Goal: Task Accomplishment & Management: Use online tool/utility

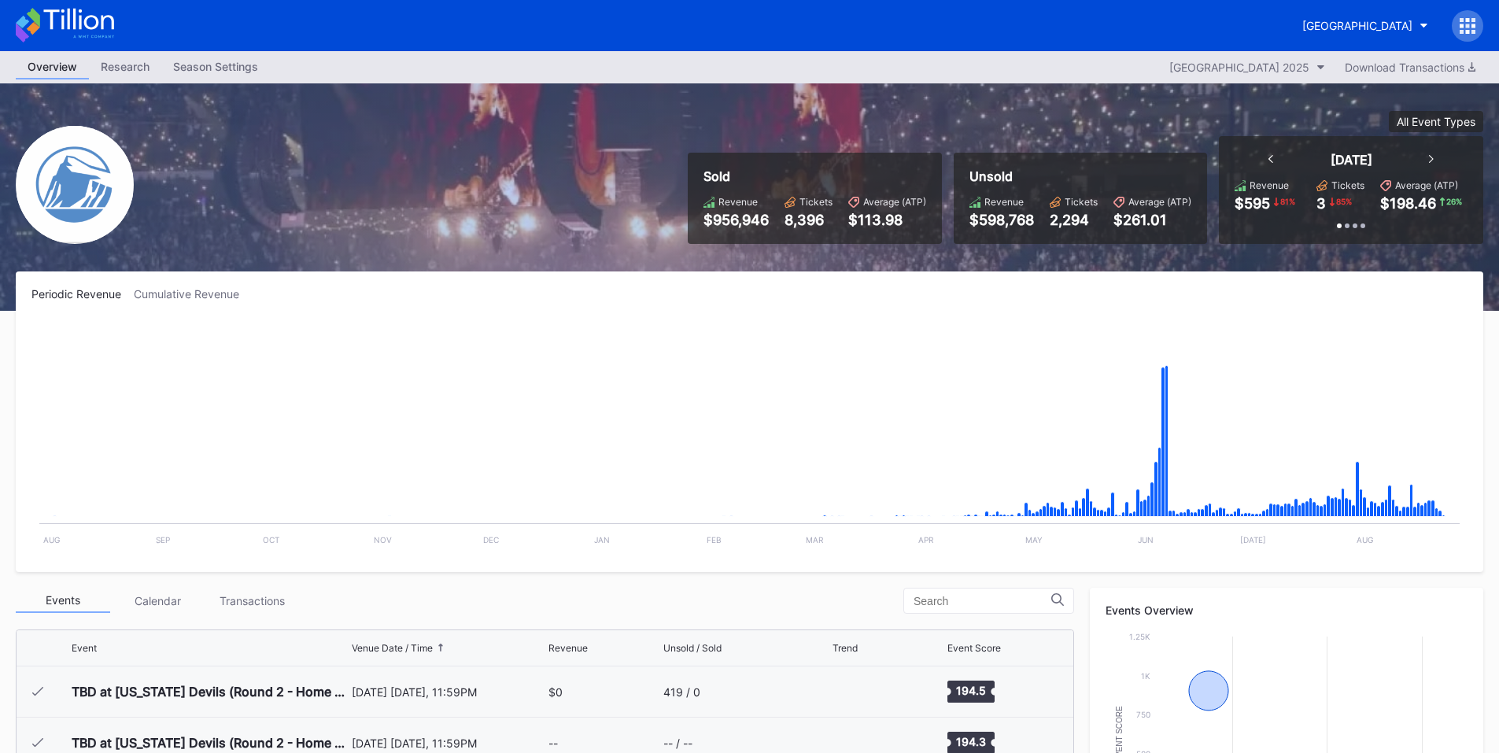
scroll to position [1740, 0]
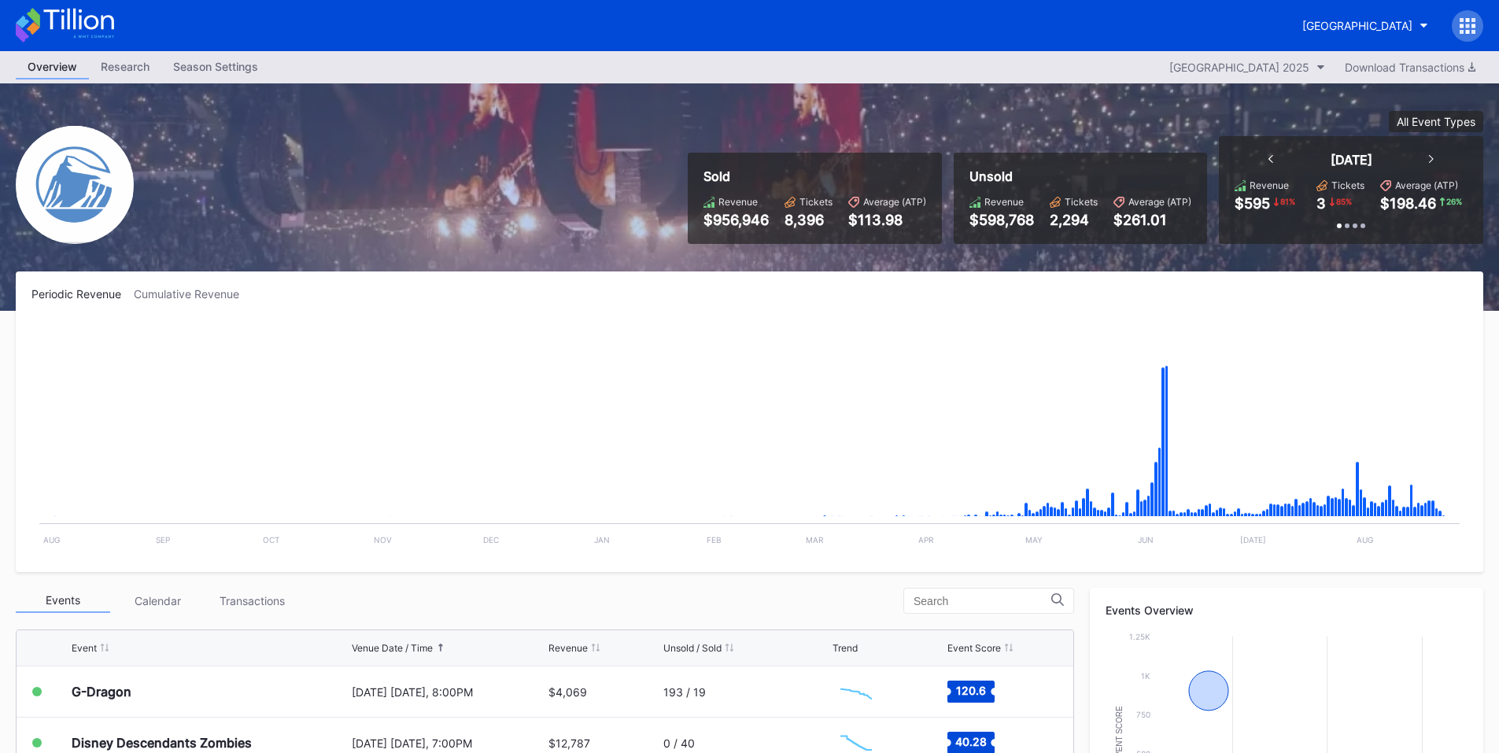
click at [1477, 20] on div at bounding box center [1467, 25] width 31 height 31
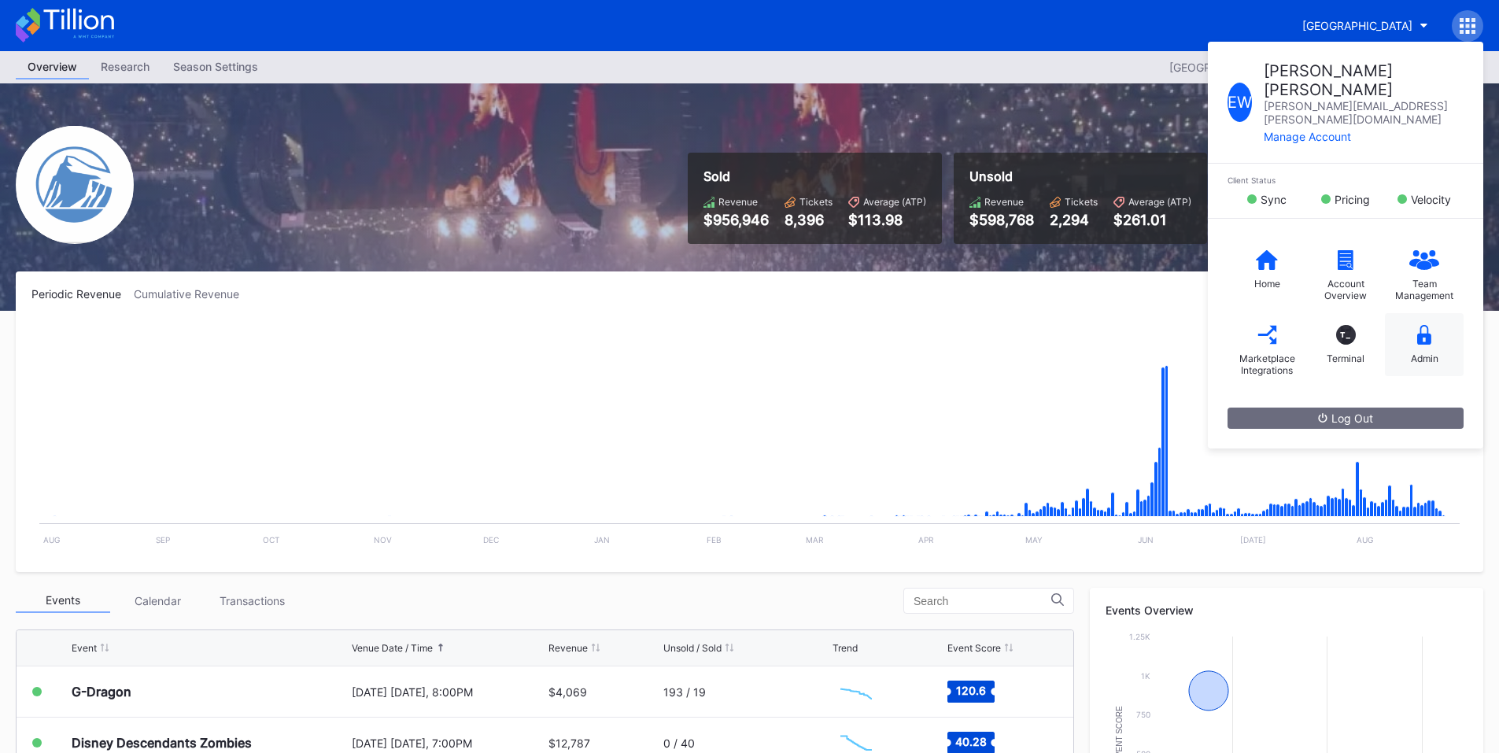
click at [1411, 353] on div "Admin" at bounding box center [1425, 359] width 28 height 12
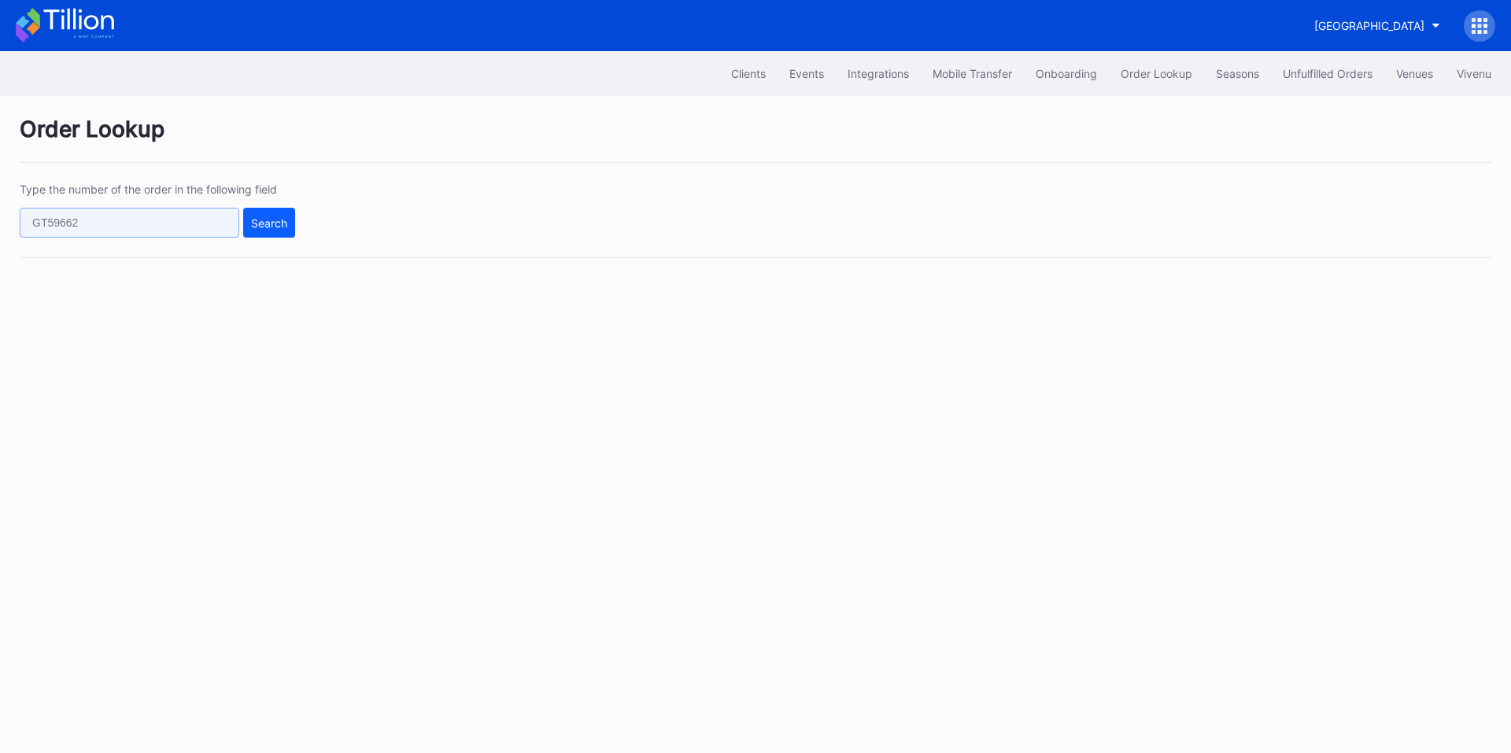
drag, startPoint x: 168, startPoint y: 231, endPoint x: 239, endPoint y: 225, distance: 71.1
click at [168, 231] on input "text" at bounding box center [130, 223] width 220 height 30
paste input "n360tqx610k"
click at [276, 224] on div "Search" at bounding box center [269, 222] width 36 height 13
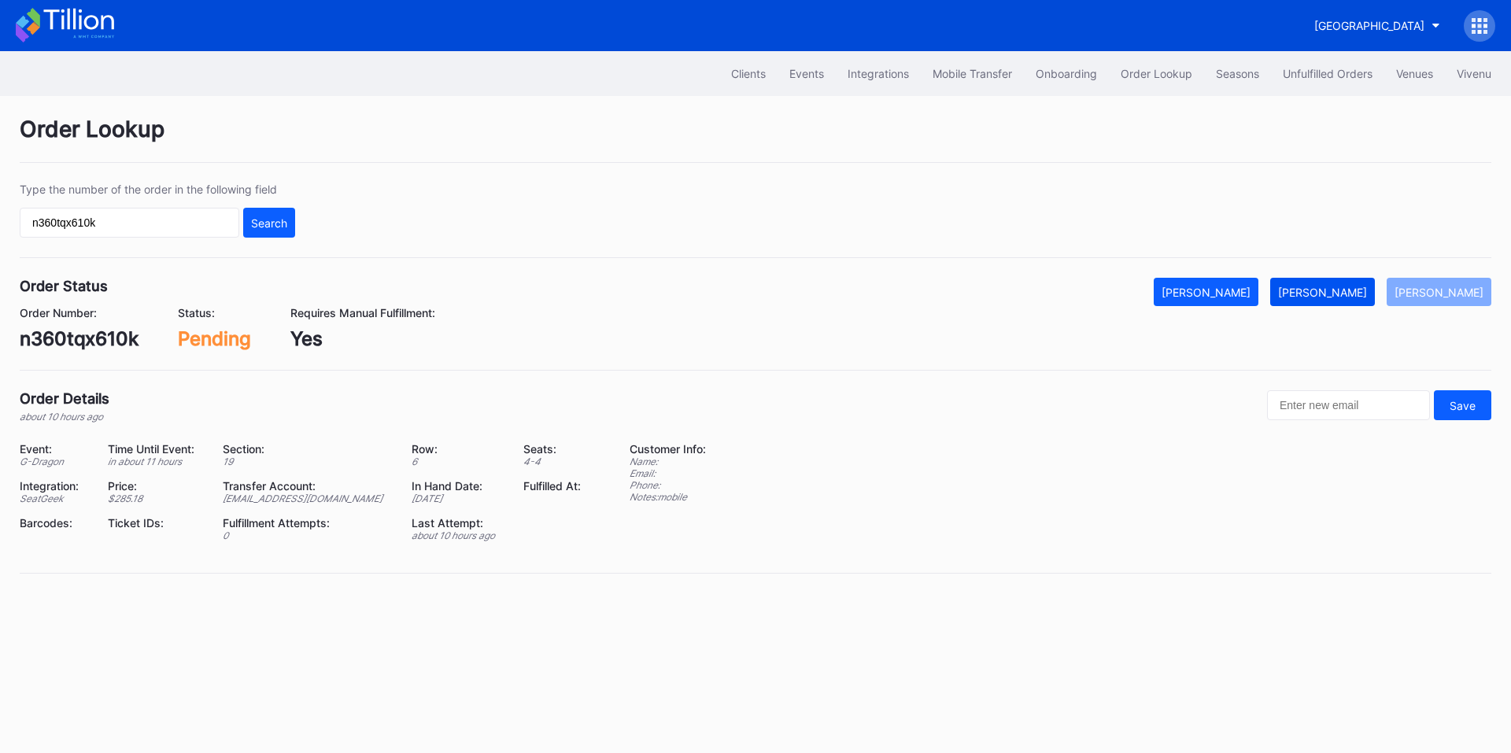
drag, startPoint x: 1370, startPoint y: 291, endPoint x: 1385, endPoint y: 293, distance: 14.3
click at [1367, 291] on div "[PERSON_NAME]" at bounding box center [1322, 292] width 89 height 13
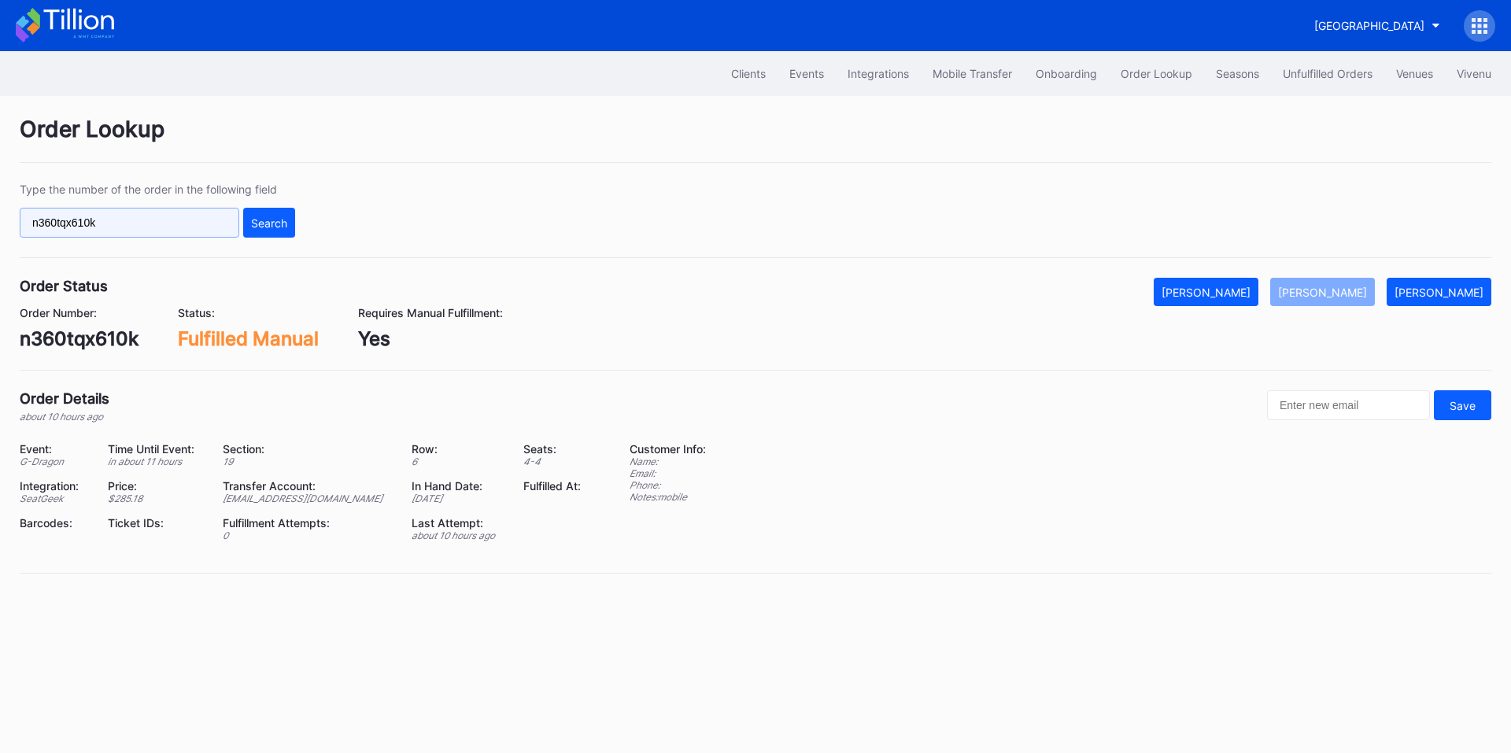
click at [157, 226] on input "n360tqx610k" at bounding box center [130, 223] width 220 height 30
paste input "621548097"
click at [278, 217] on div "Search" at bounding box center [269, 222] width 36 height 13
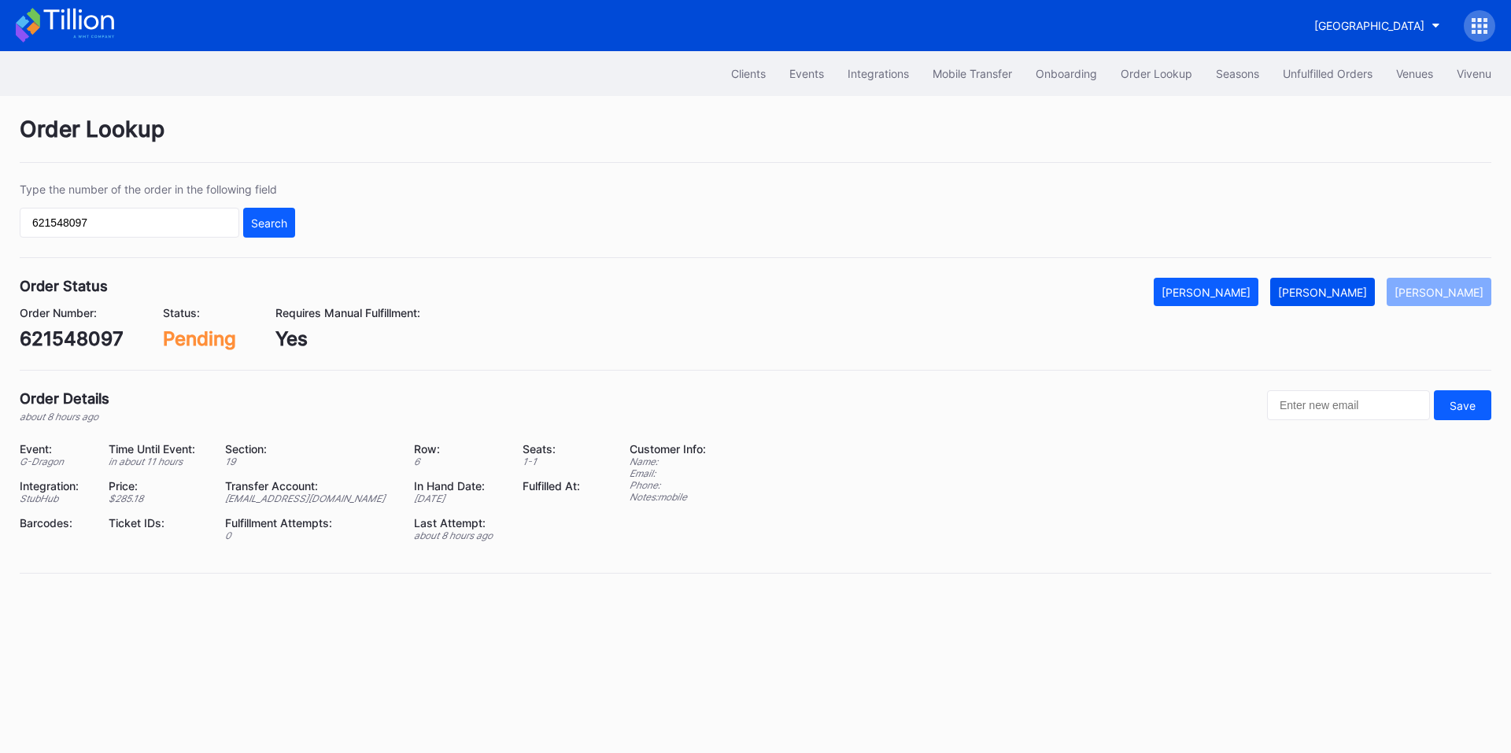
click at [1326, 283] on button "[PERSON_NAME]" at bounding box center [1322, 292] width 105 height 28
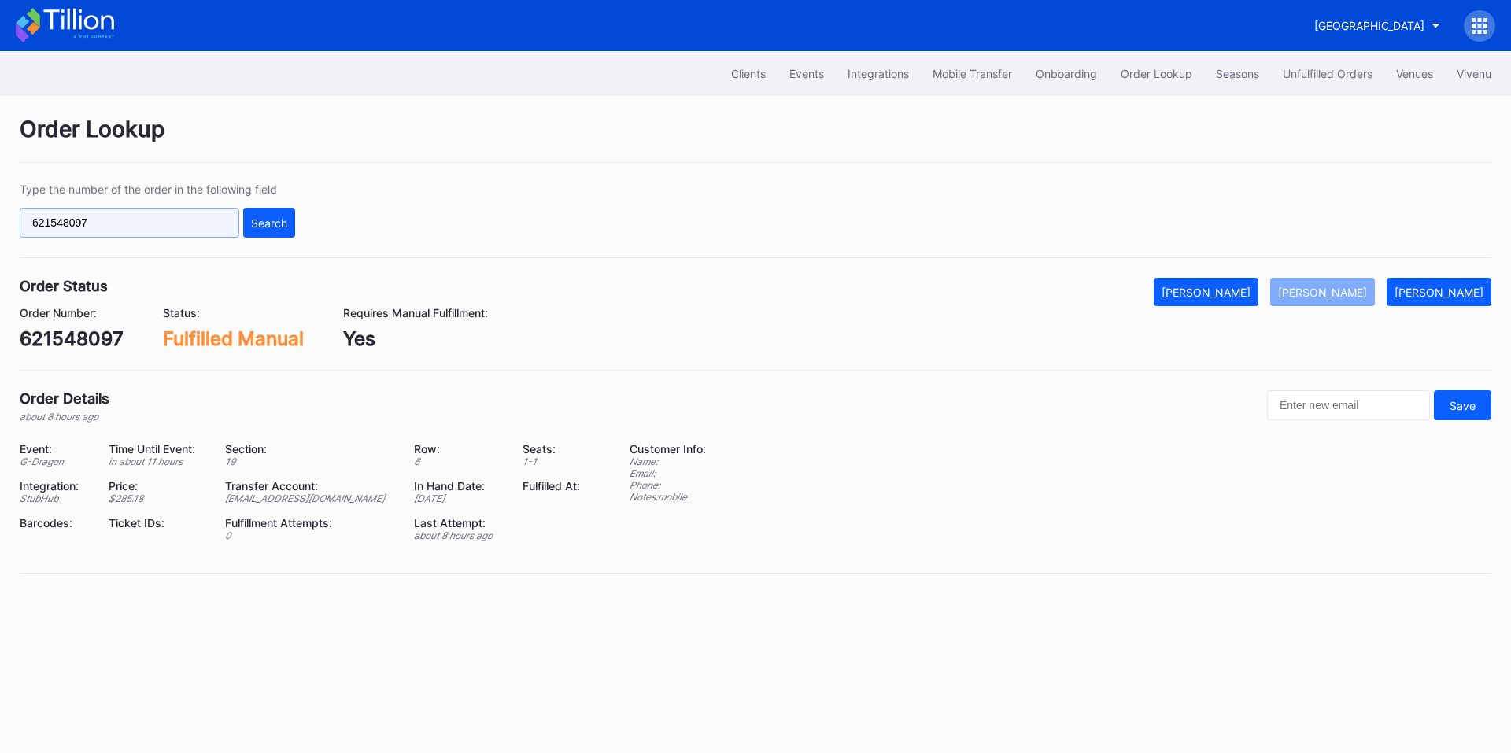
click at [162, 219] on input "621548097" at bounding box center [130, 223] width 220 height 30
paste input "58020"
click at [279, 210] on button "Search" at bounding box center [269, 223] width 52 height 30
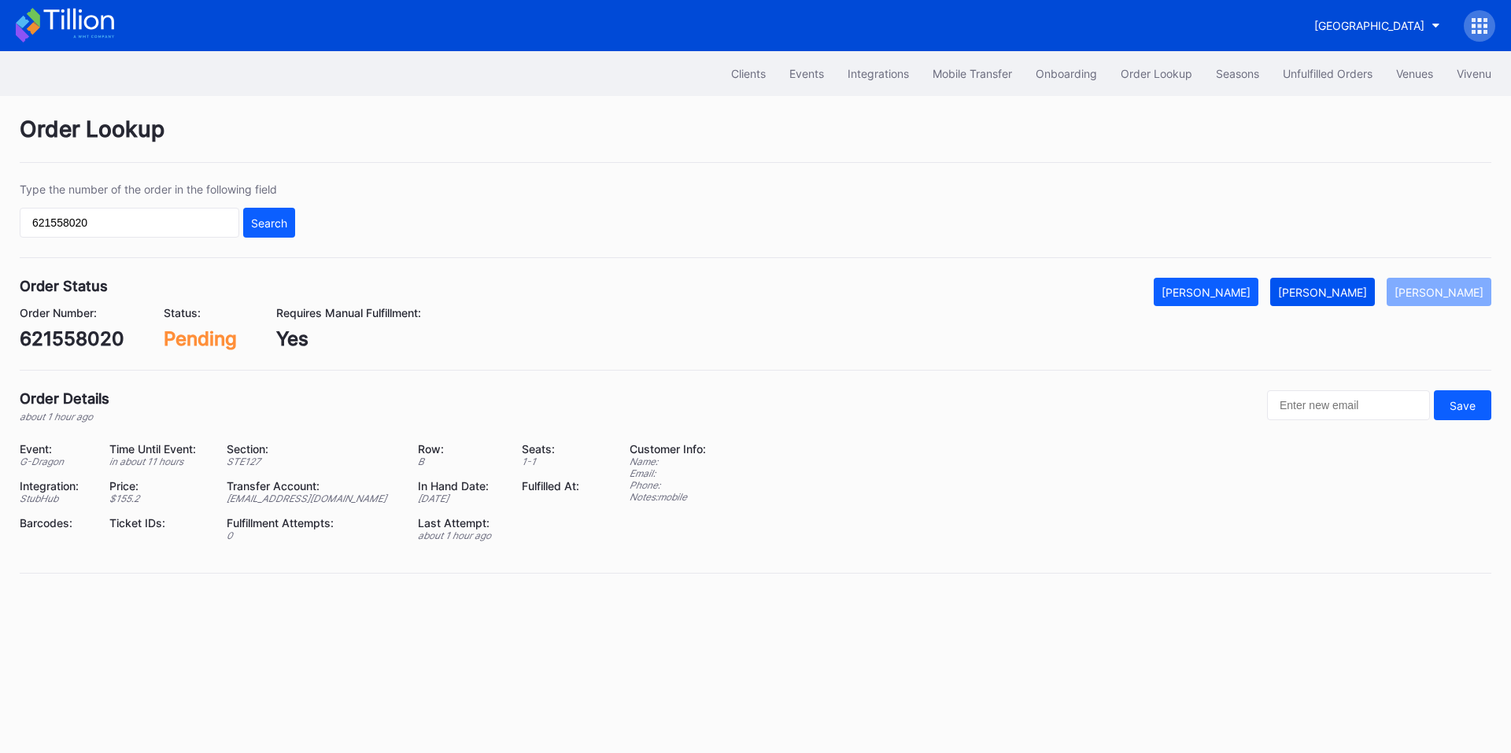
click at [1340, 293] on div "[PERSON_NAME]" at bounding box center [1322, 292] width 89 height 13
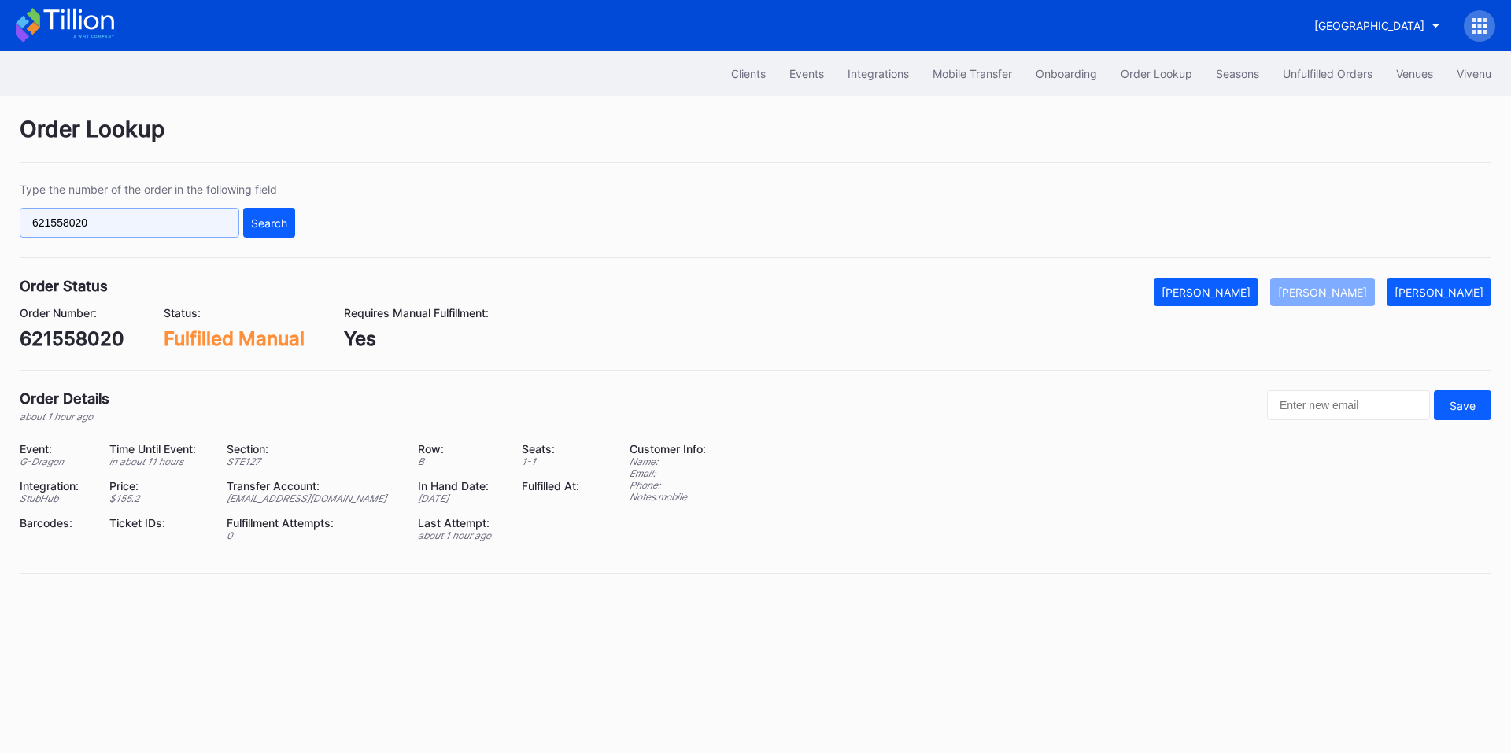
click at [98, 224] on input "621558020" at bounding box center [130, 223] width 220 height 30
paste input "16866224"
click at [263, 218] on div "Search" at bounding box center [269, 222] width 36 height 13
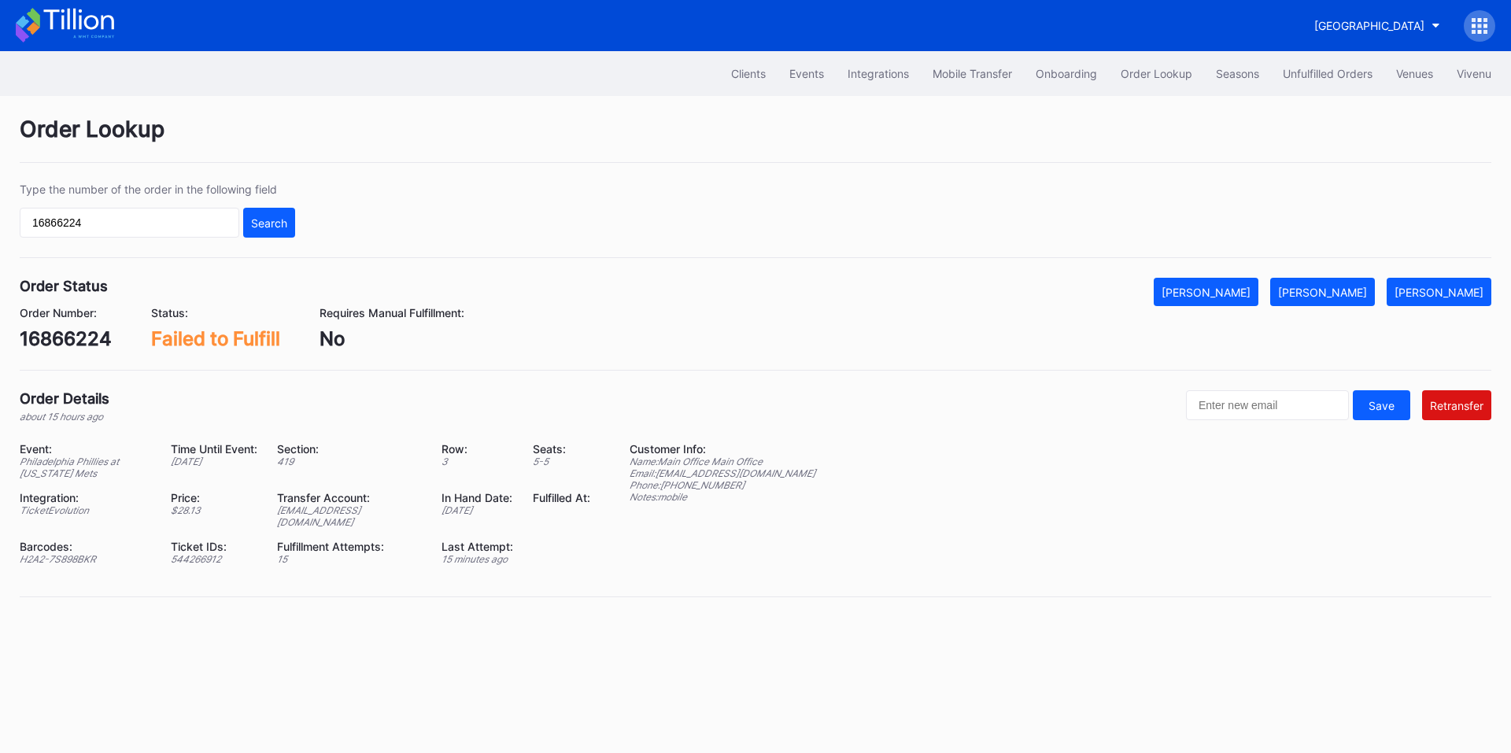
click at [65, 553] on div "H2A2-7S898BKR" at bounding box center [85, 559] width 131 height 12
copy div "H2A2-7S898BKR"
click at [381, 515] on div "[EMAIL_ADDRESS][DOMAIN_NAME]" at bounding box center [350, 517] width 146 height 24
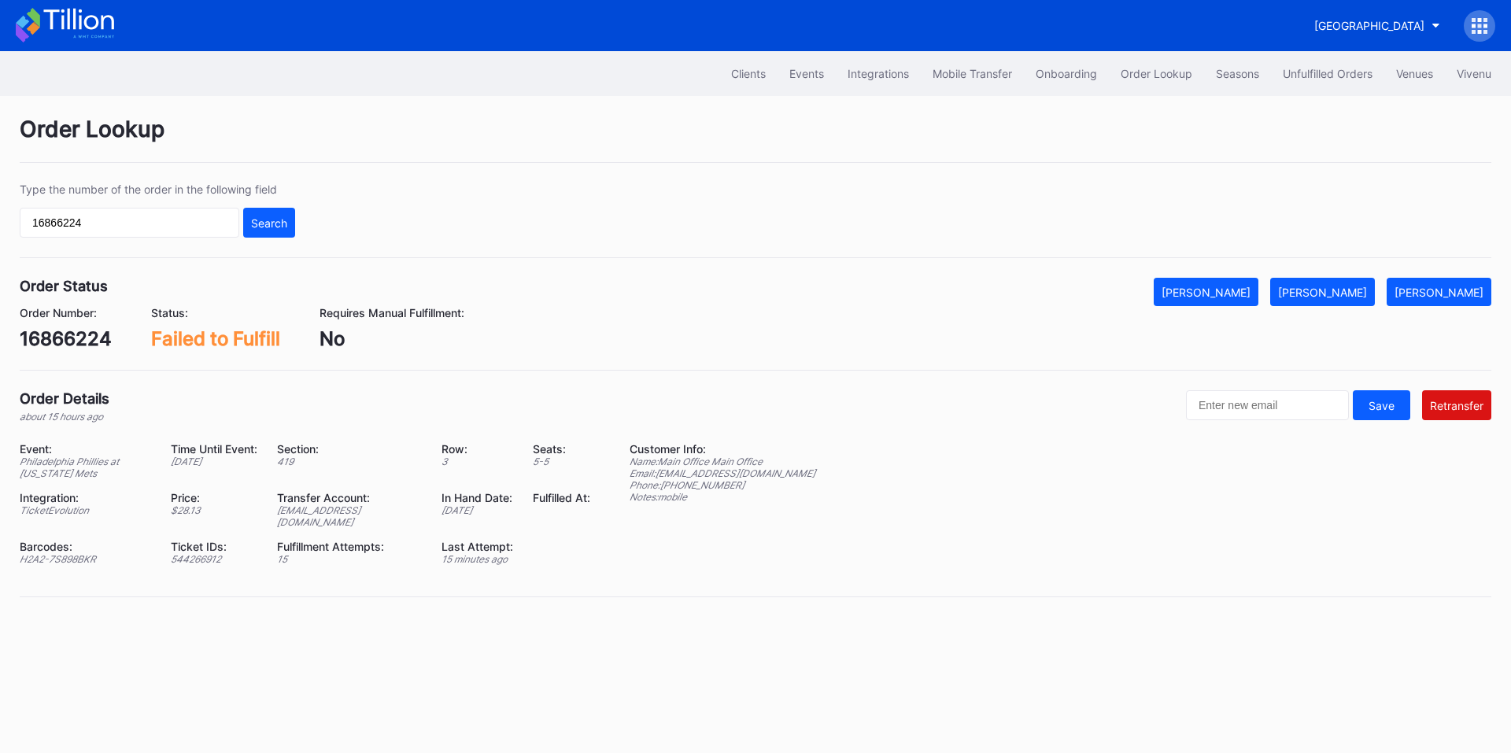
click at [381, 515] on div "[EMAIL_ADDRESS][DOMAIN_NAME]" at bounding box center [350, 517] width 146 height 24
copy div "[EMAIL_ADDRESS][DOMAIN_NAME]"
drag, startPoint x: 1376, startPoint y: 292, endPoint x: 1510, endPoint y: 235, distance: 146.0
click at [1367, 292] on div "[PERSON_NAME]" at bounding box center [1322, 292] width 89 height 13
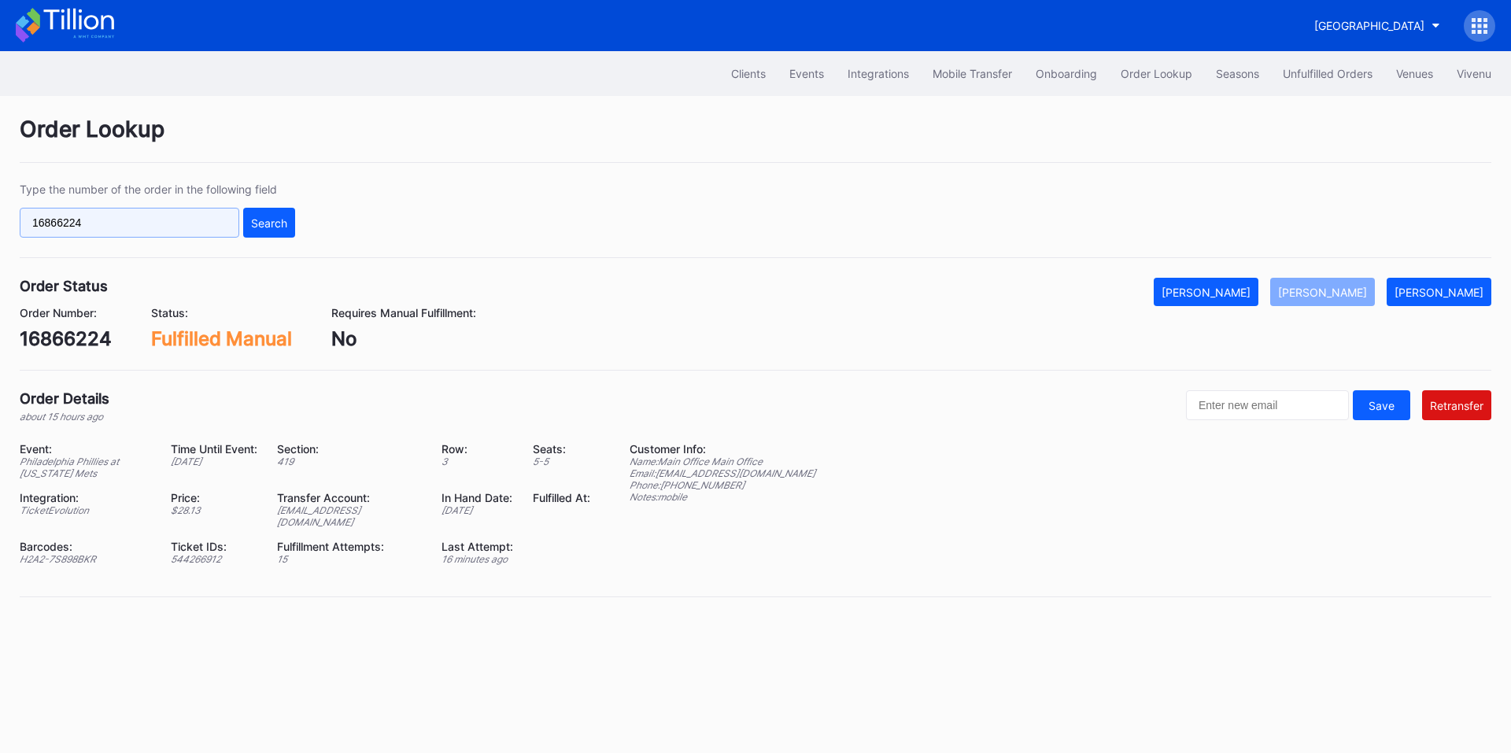
click at [162, 220] on input "16866224" at bounding box center [130, 223] width 220 height 30
paste input "621512734"
click at [181, 230] on input "16866224621512734" at bounding box center [130, 223] width 220 height 30
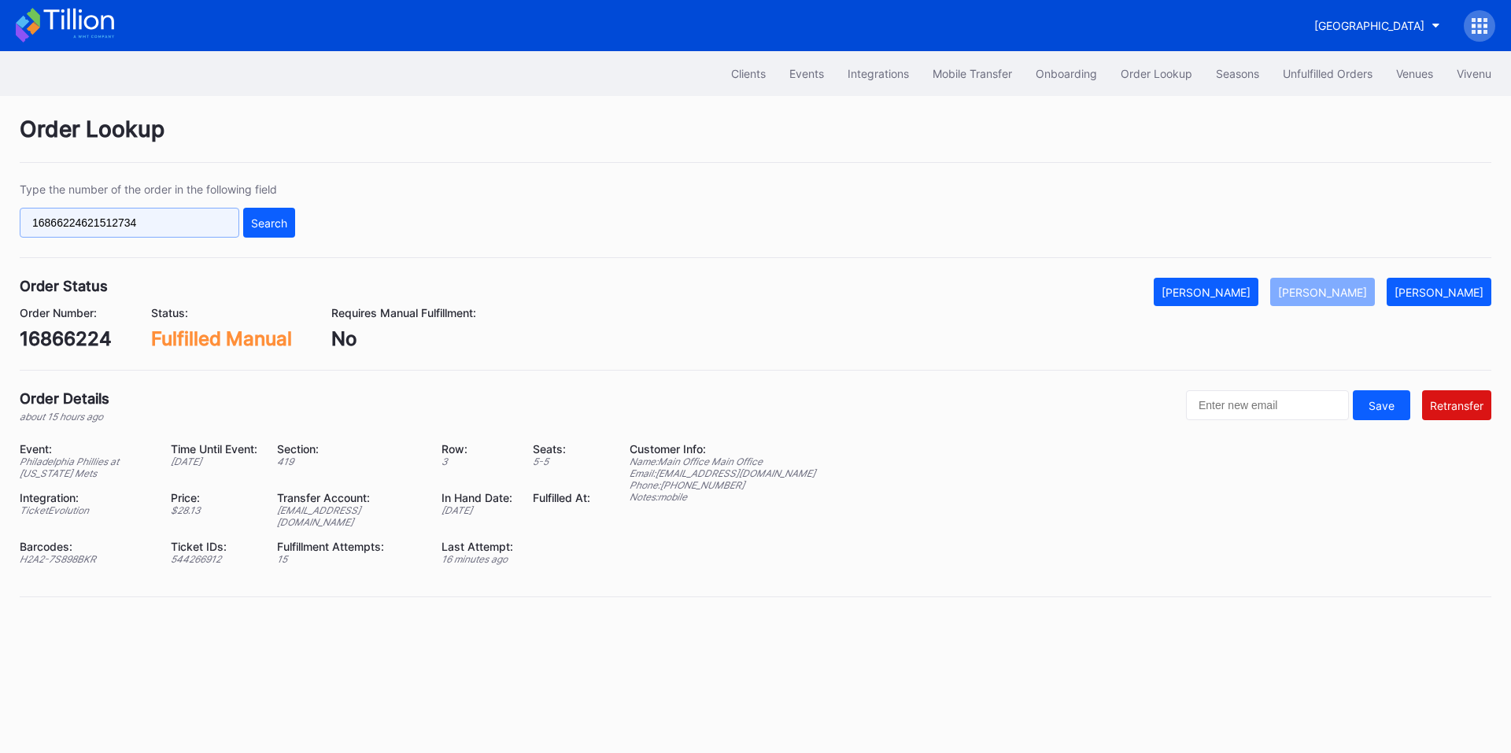
click at [181, 230] on input "16866224621512734" at bounding box center [130, 223] width 220 height 30
paste input "text"
type input "621512734"
click at [281, 226] on div "Search" at bounding box center [269, 222] width 36 height 13
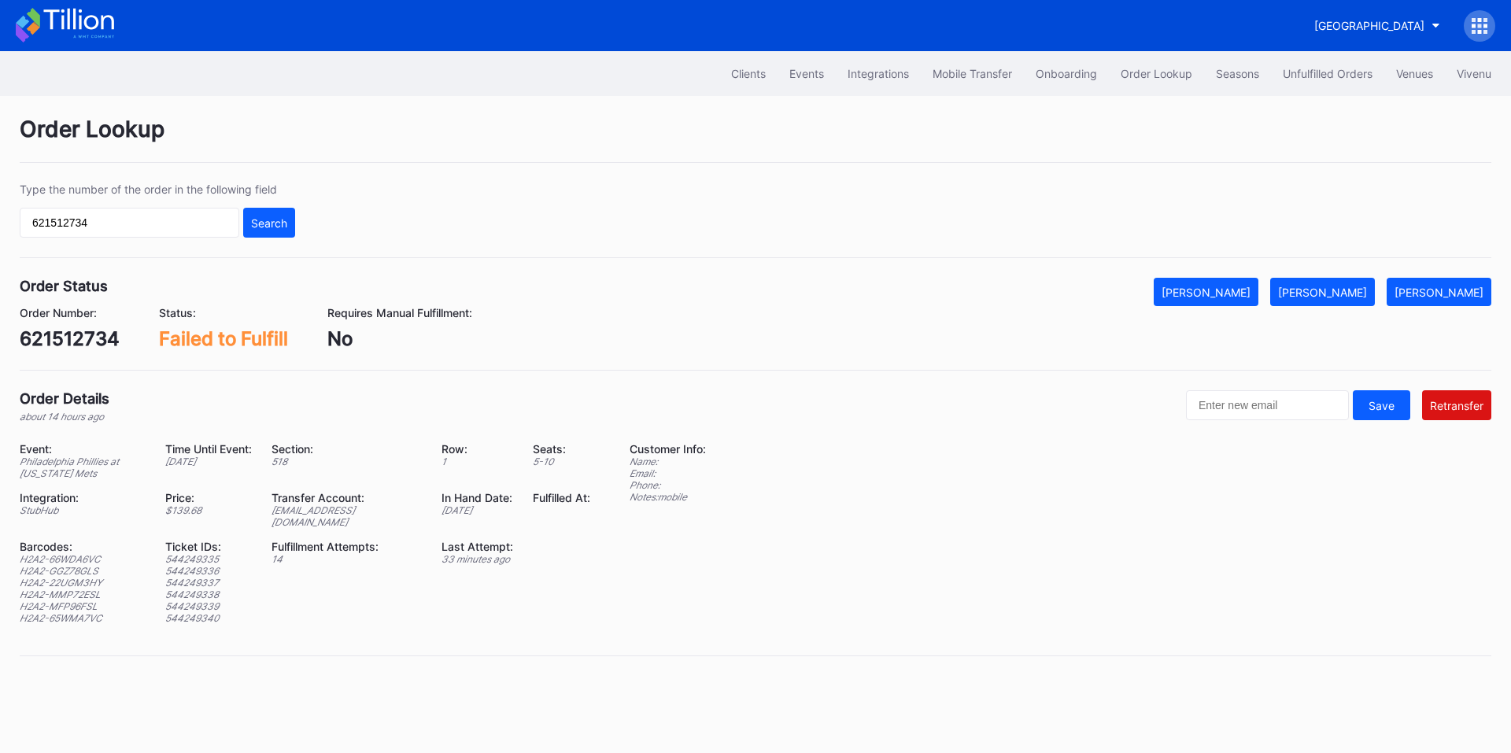
click at [347, 512] on div "[EMAIL_ADDRESS][DOMAIN_NAME]" at bounding box center [347, 517] width 150 height 24
copy div "[EMAIL_ADDRESS][DOMAIN_NAME]"
click at [1337, 280] on button "[PERSON_NAME]" at bounding box center [1322, 292] width 105 height 28
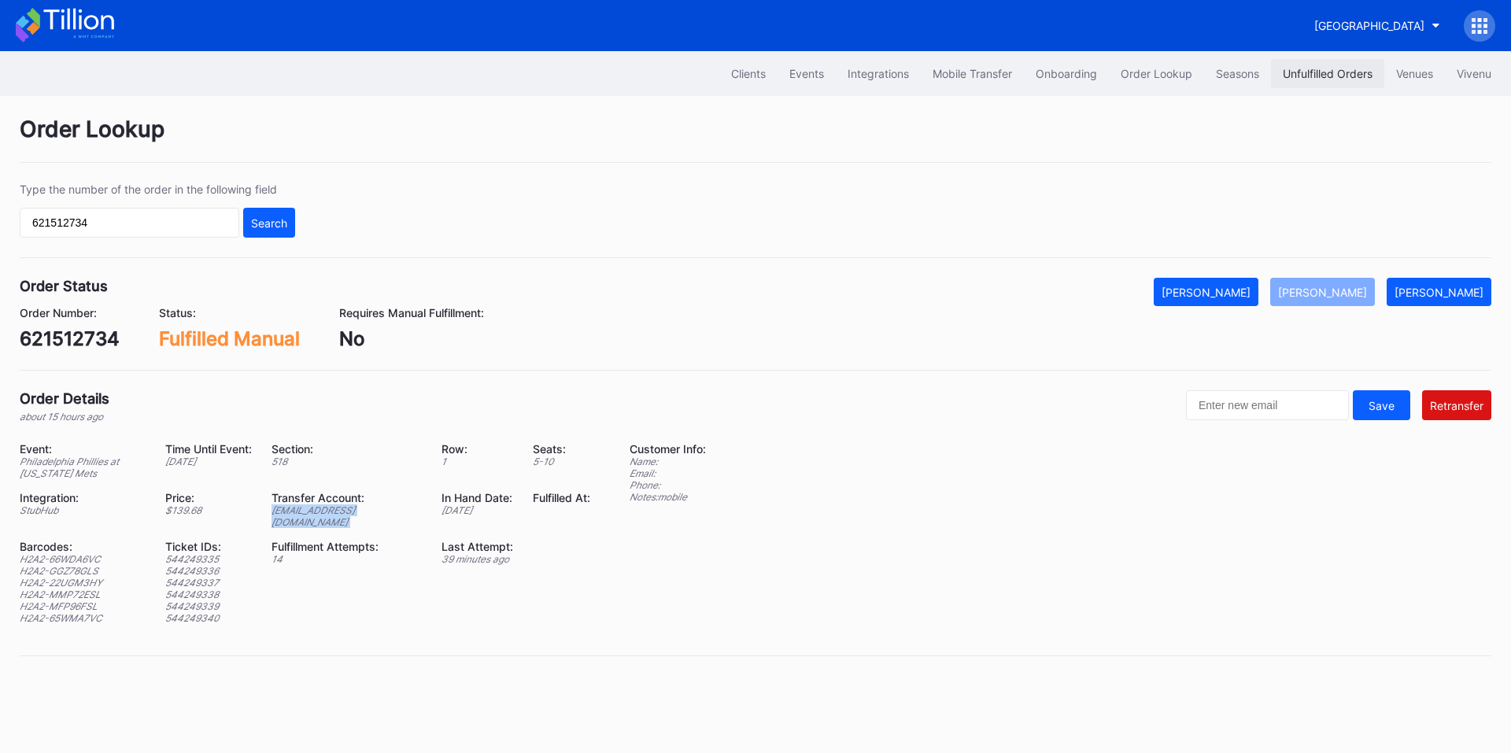
click at [1325, 75] on div "Unfulfilled Orders" at bounding box center [1328, 73] width 90 height 13
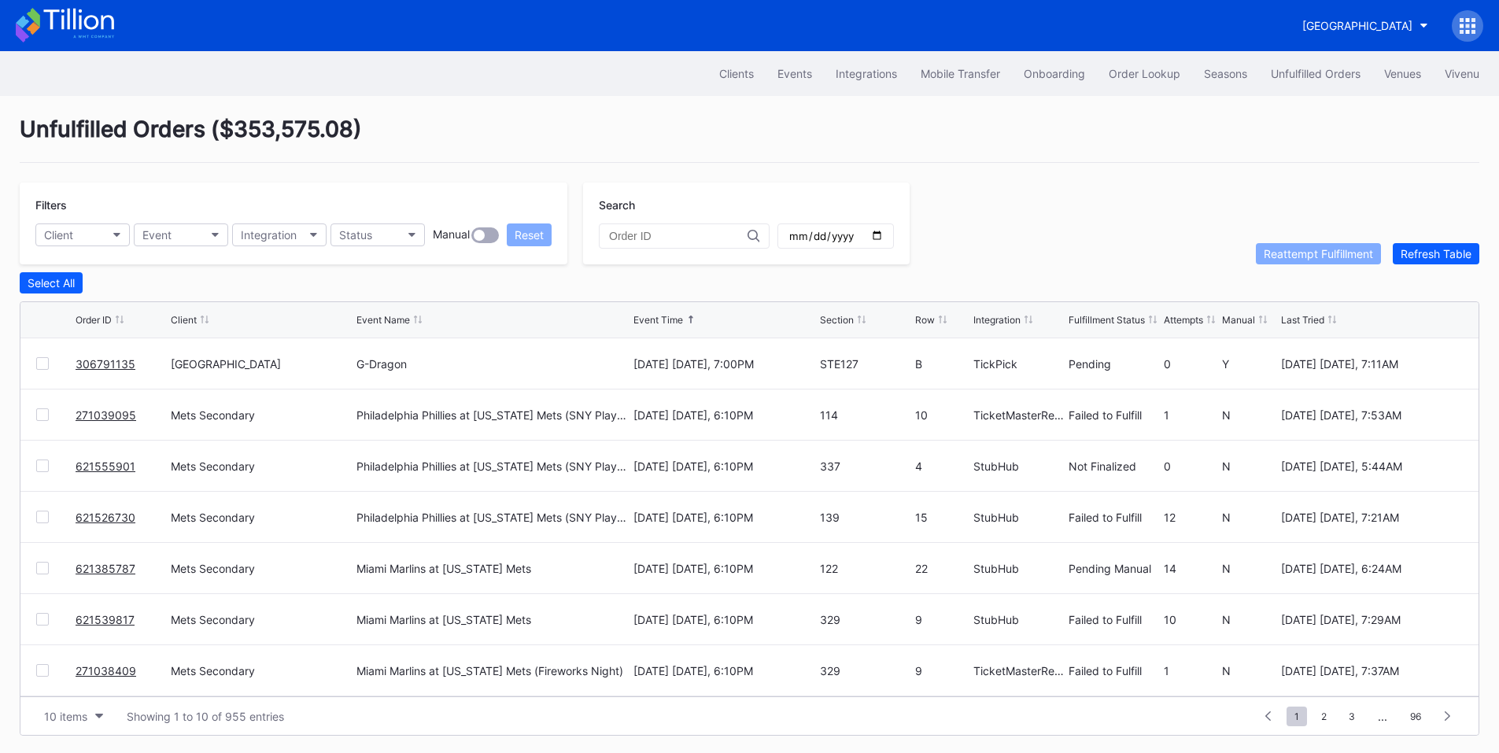
click at [97, 368] on link "306791135" at bounding box center [106, 363] width 60 height 13
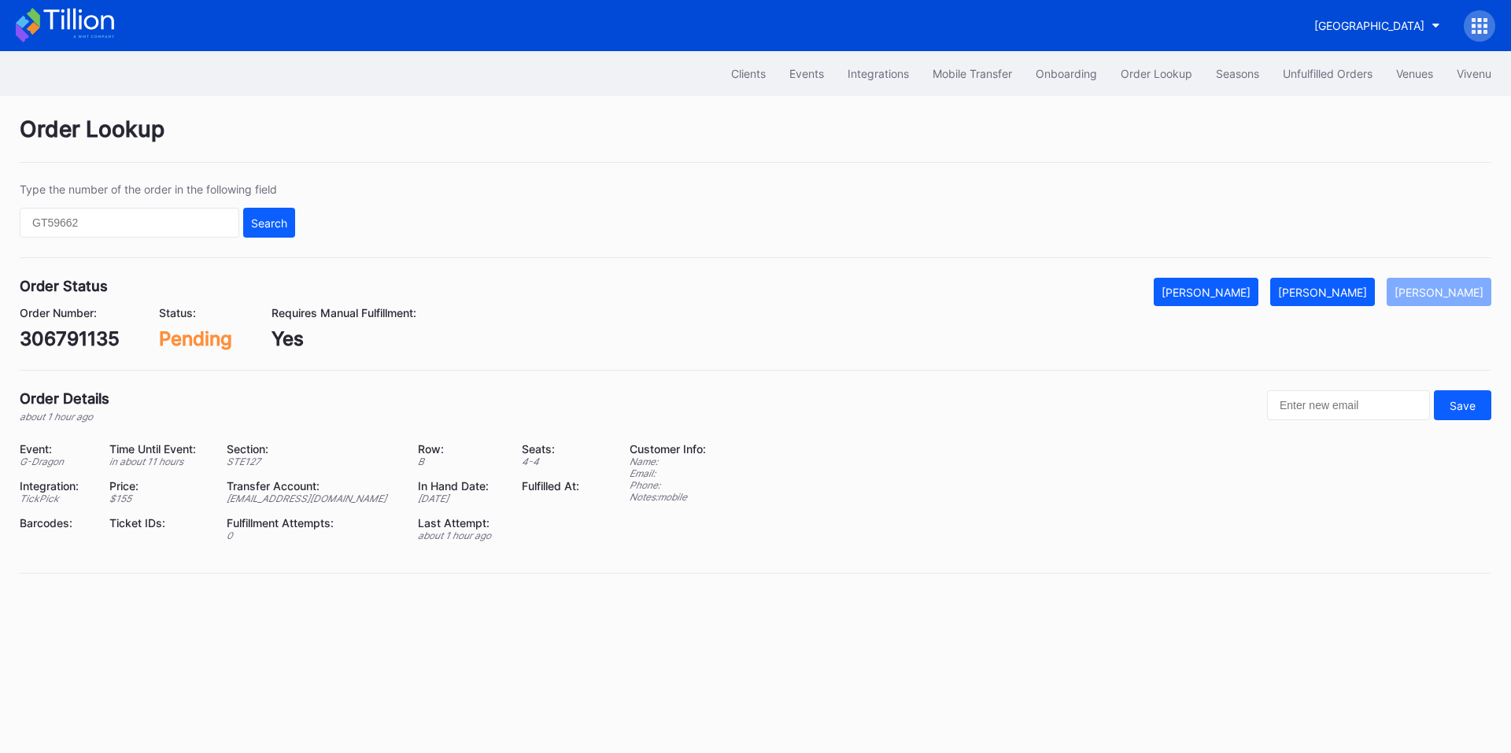
click at [61, 335] on div "306791135" at bounding box center [70, 338] width 100 height 23
copy div "306791135"
click at [1366, 289] on div "[PERSON_NAME]" at bounding box center [1322, 292] width 89 height 13
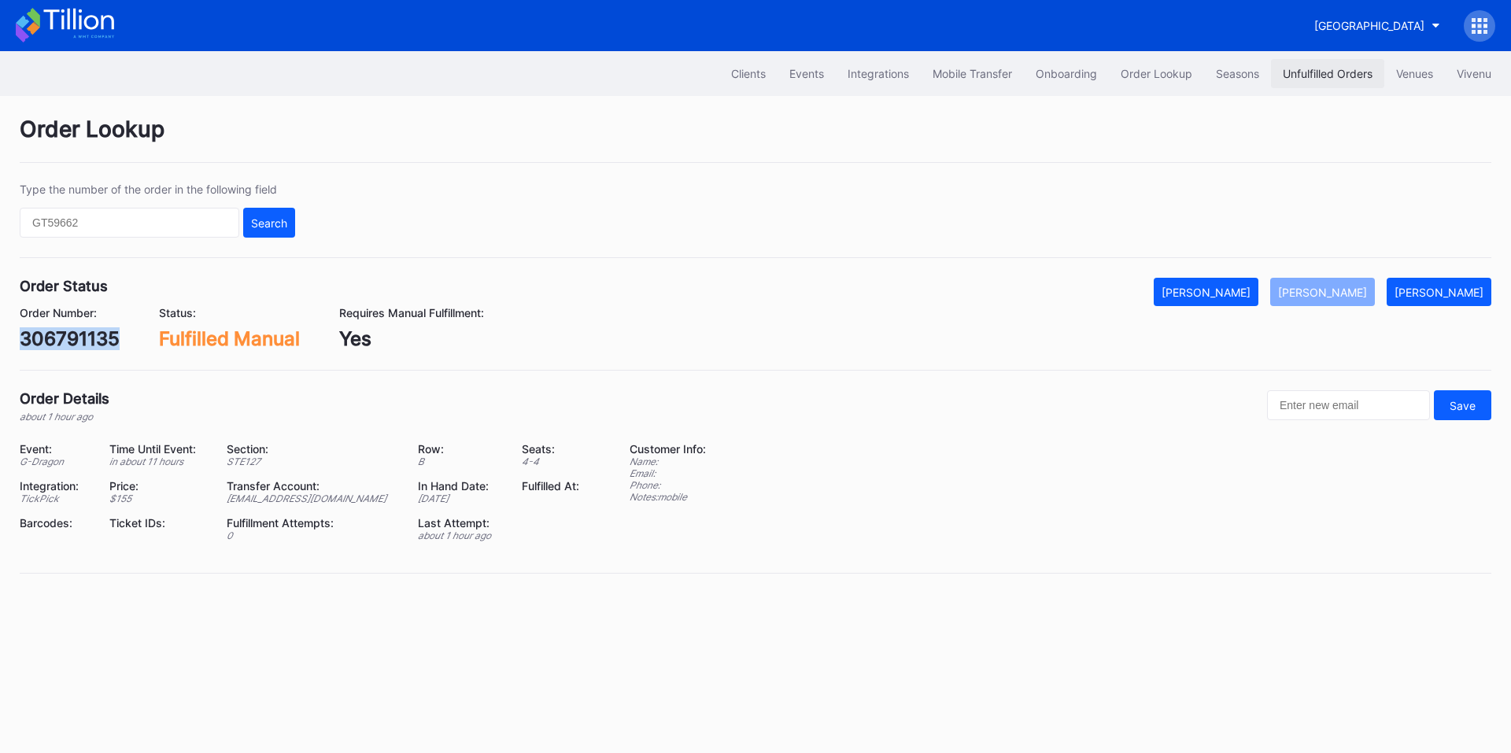
click at [1324, 75] on div "Unfulfilled Orders" at bounding box center [1328, 73] width 90 height 13
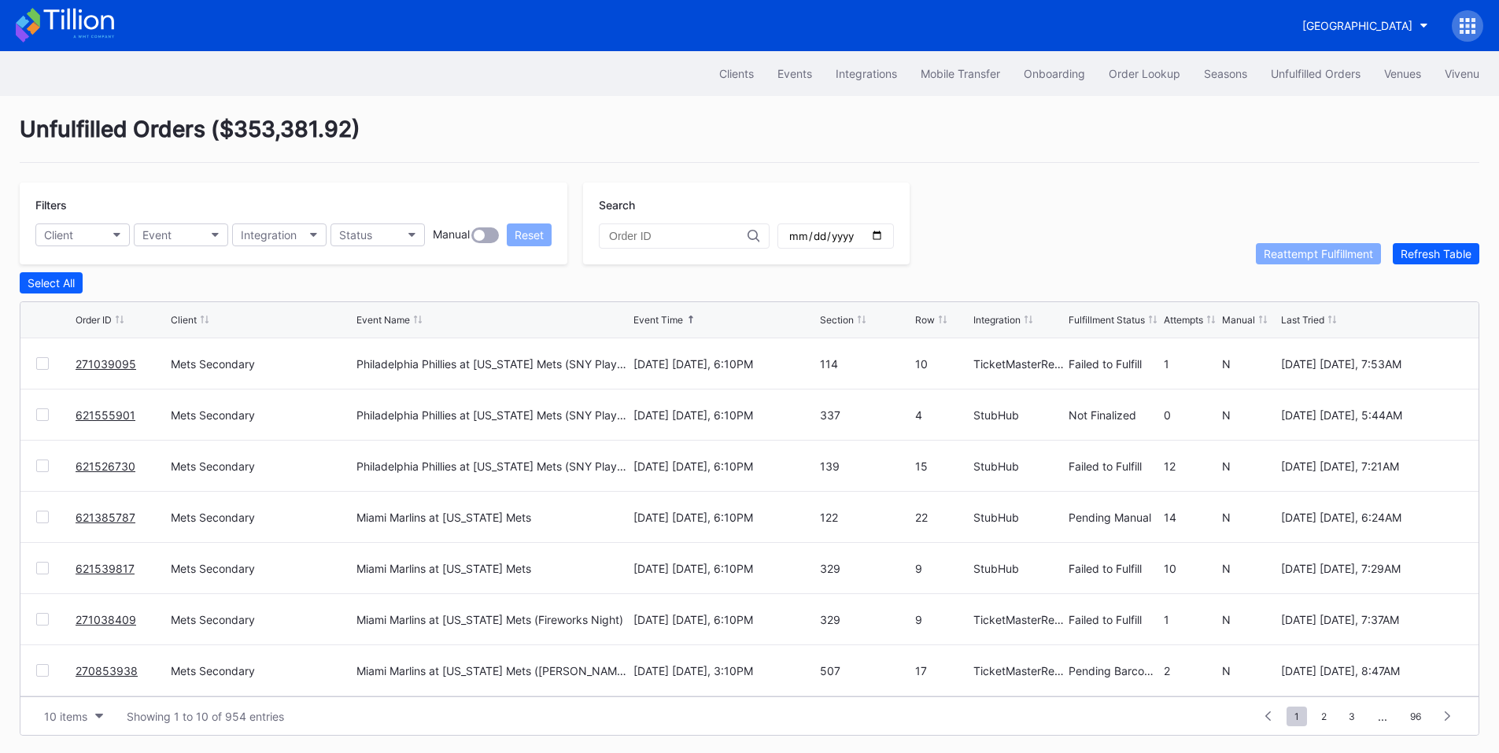
click at [41, 368] on div at bounding box center [42, 363] width 13 height 13
click at [412, 233] on icon "button" at bounding box center [413, 235] width 8 height 5
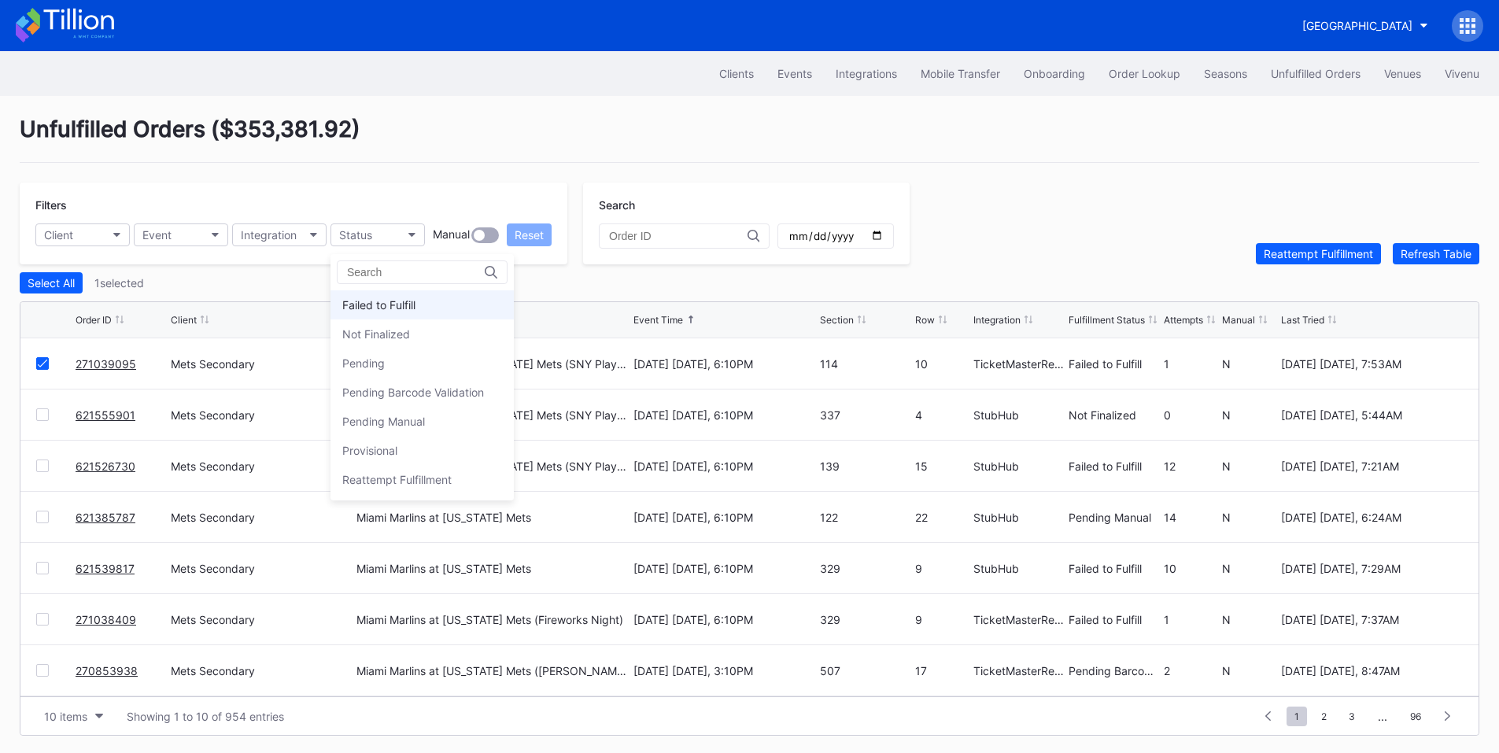
click at [384, 303] on div "Failed to Fulfill" at bounding box center [378, 304] width 73 height 13
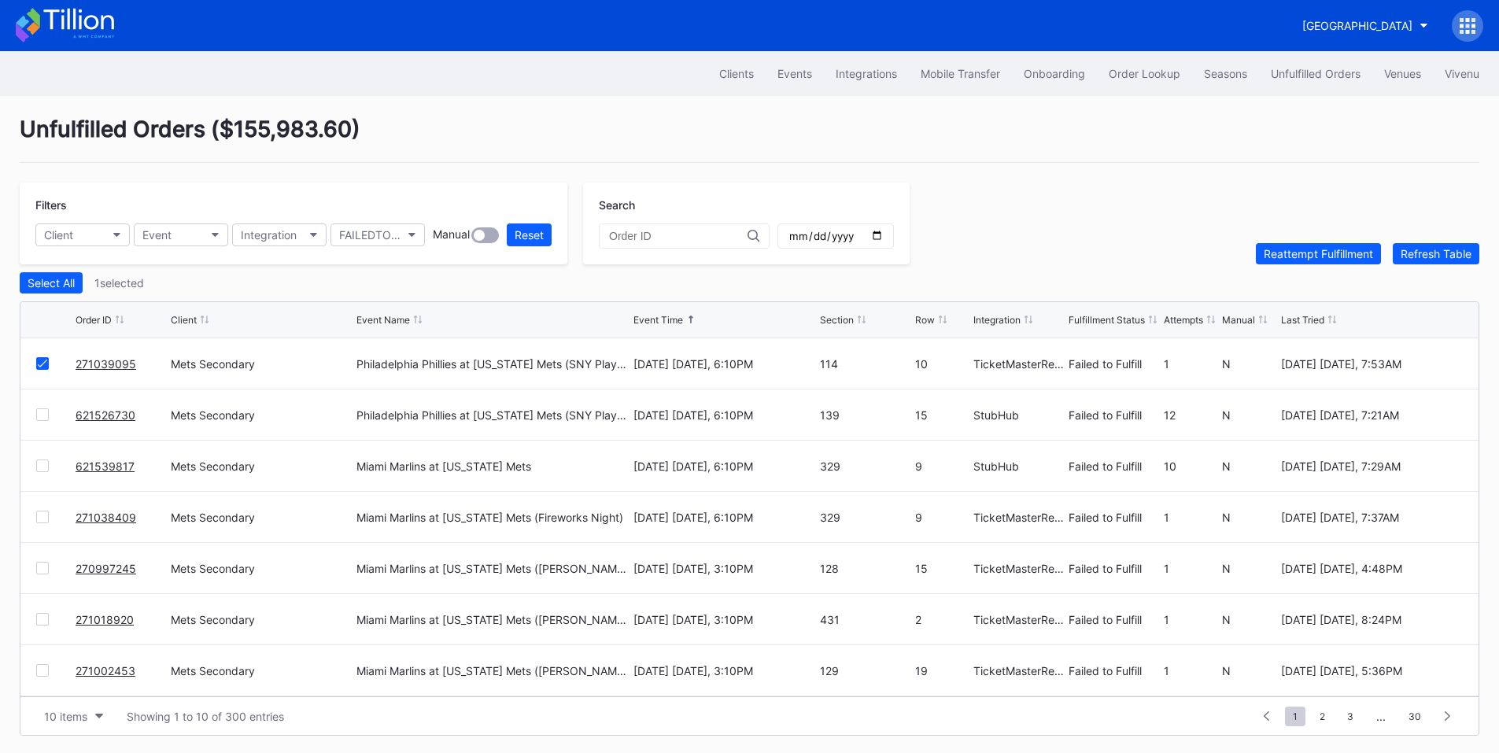
click at [47, 523] on div at bounding box center [42, 517] width 13 height 13
click at [43, 574] on div at bounding box center [42, 568] width 13 height 13
click at [45, 620] on div at bounding box center [42, 619] width 13 height 13
click at [49, 673] on div at bounding box center [55, 670] width 39 height 13
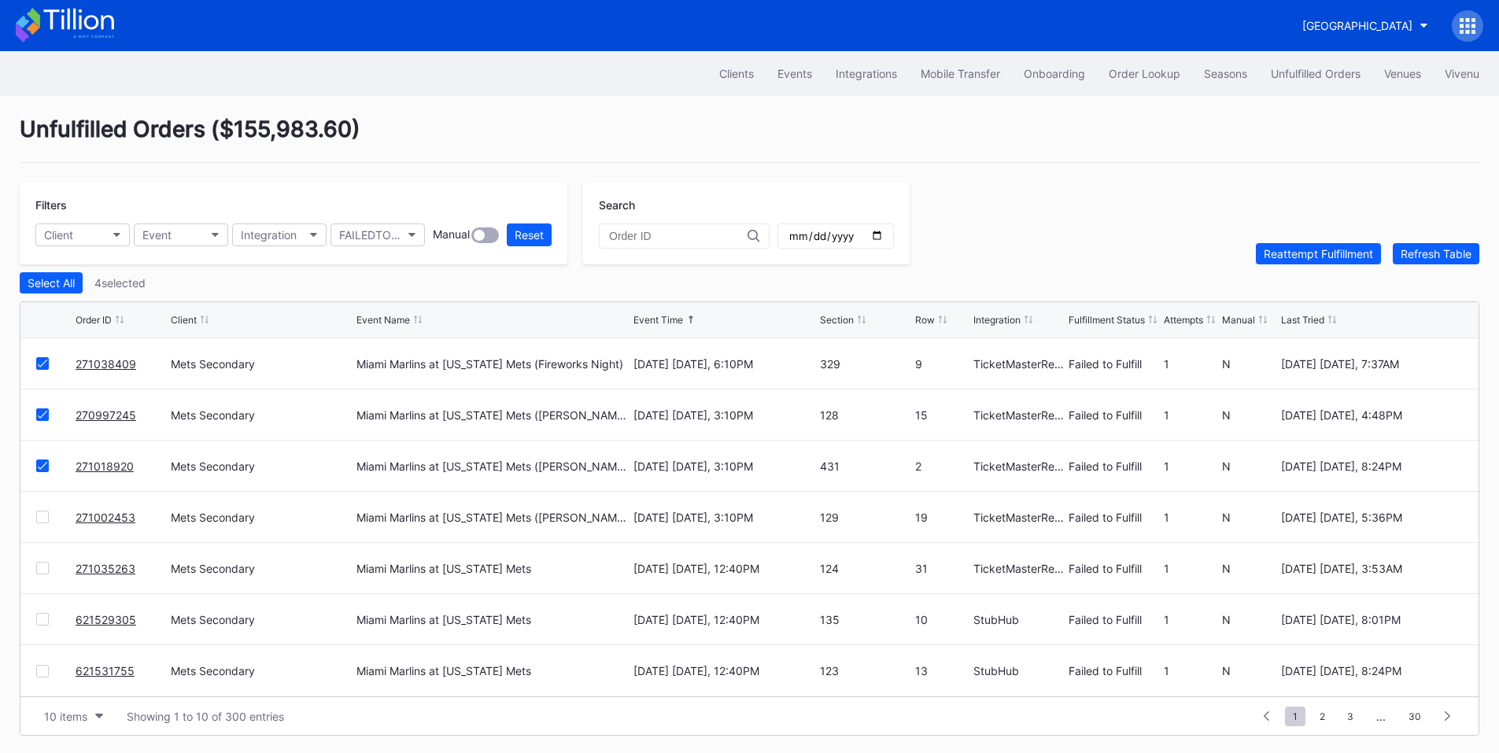
click at [33, 520] on div "271002453 Mets Secondary Miami Marlins at New York Mets (Francisco Lindor Bobbl…" at bounding box center [749, 517] width 1459 height 51
click at [44, 528] on div "271002453 Mets Secondary Miami Marlins at New York Mets (Francisco Lindor Bobbl…" at bounding box center [749, 517] width 1459 height 51
click at [45, 516] on div at bounding box center [42, 517] width 13 height 13
click at [42, 570] on div at bounding box center [42, 568] width 13 height 13
drag, startPoint x: 42, startPoint y: 613, endPoint x: 38, endPoint y: 640, distance: 27.1
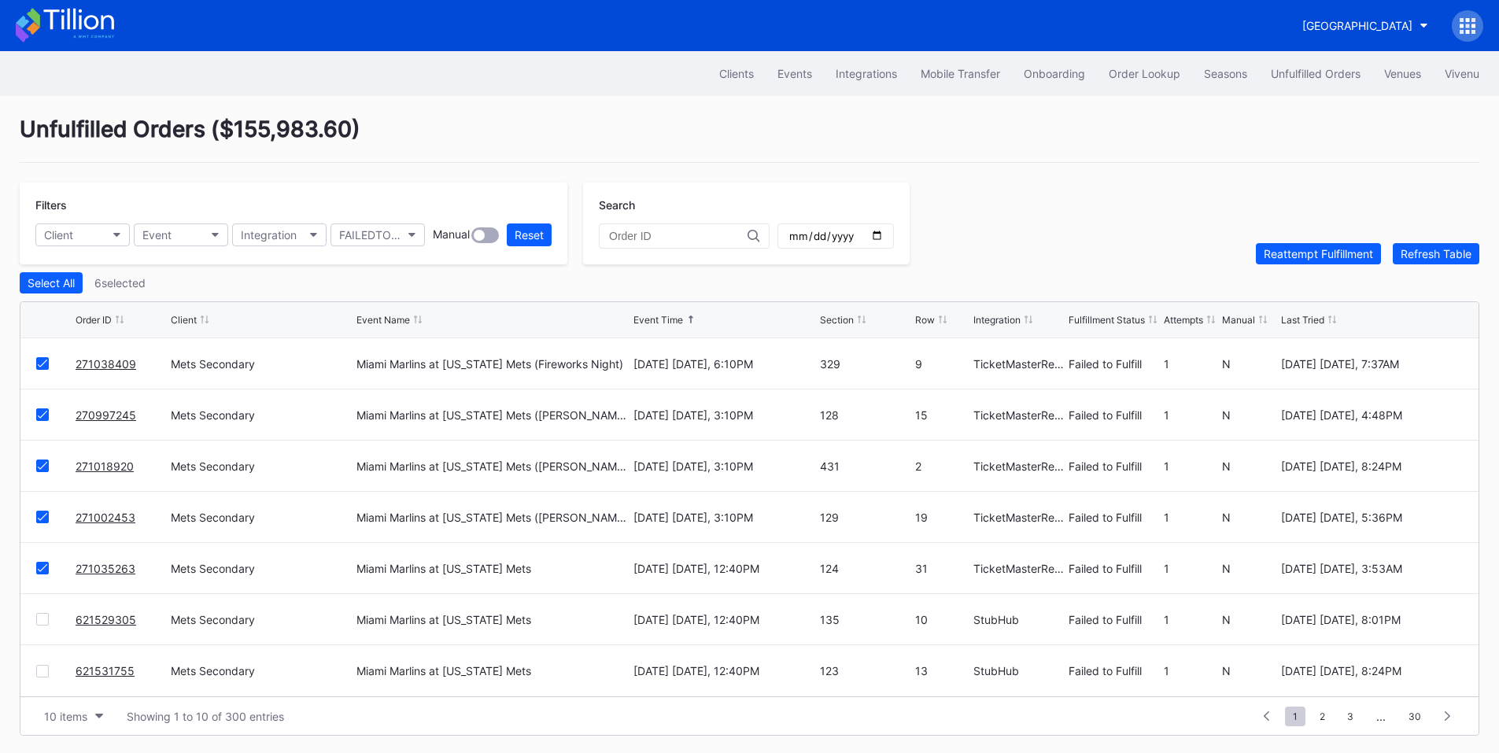
click at [39, 624] on div "621529305 Mets Secondary Miami Marlins at New York Mets August 31 Sunday, 12:40…" at bounding box center [749, 619] width 1459 height 51
click at [42, 626] on div at bounding box center [42, 619] width 13 height 13
click at [40, 678] on div at bounding box center [42, 671] width 13 height 13
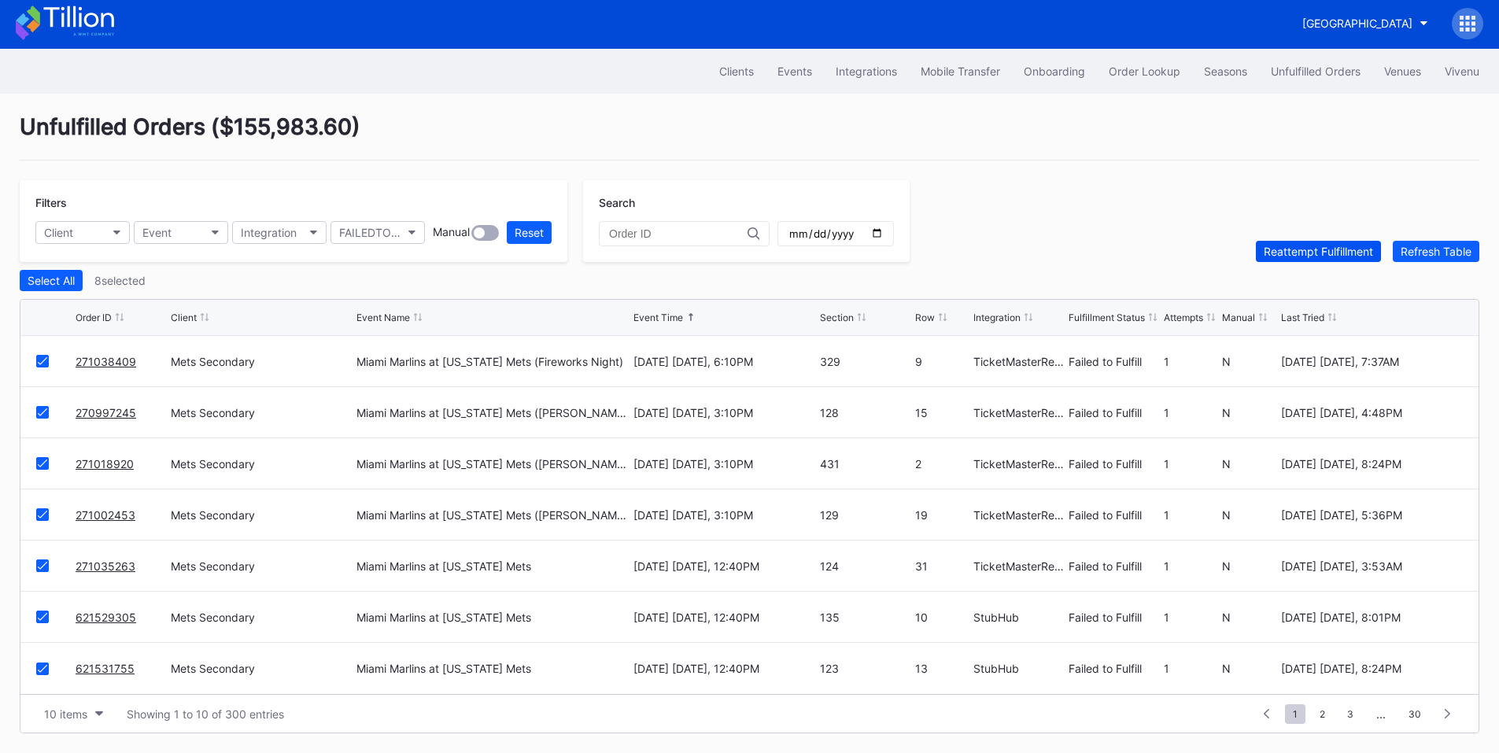
click at [1302, 246] on div "Reattempt Fulfillment" at bounding box center [1318, 251] width 109 height 13
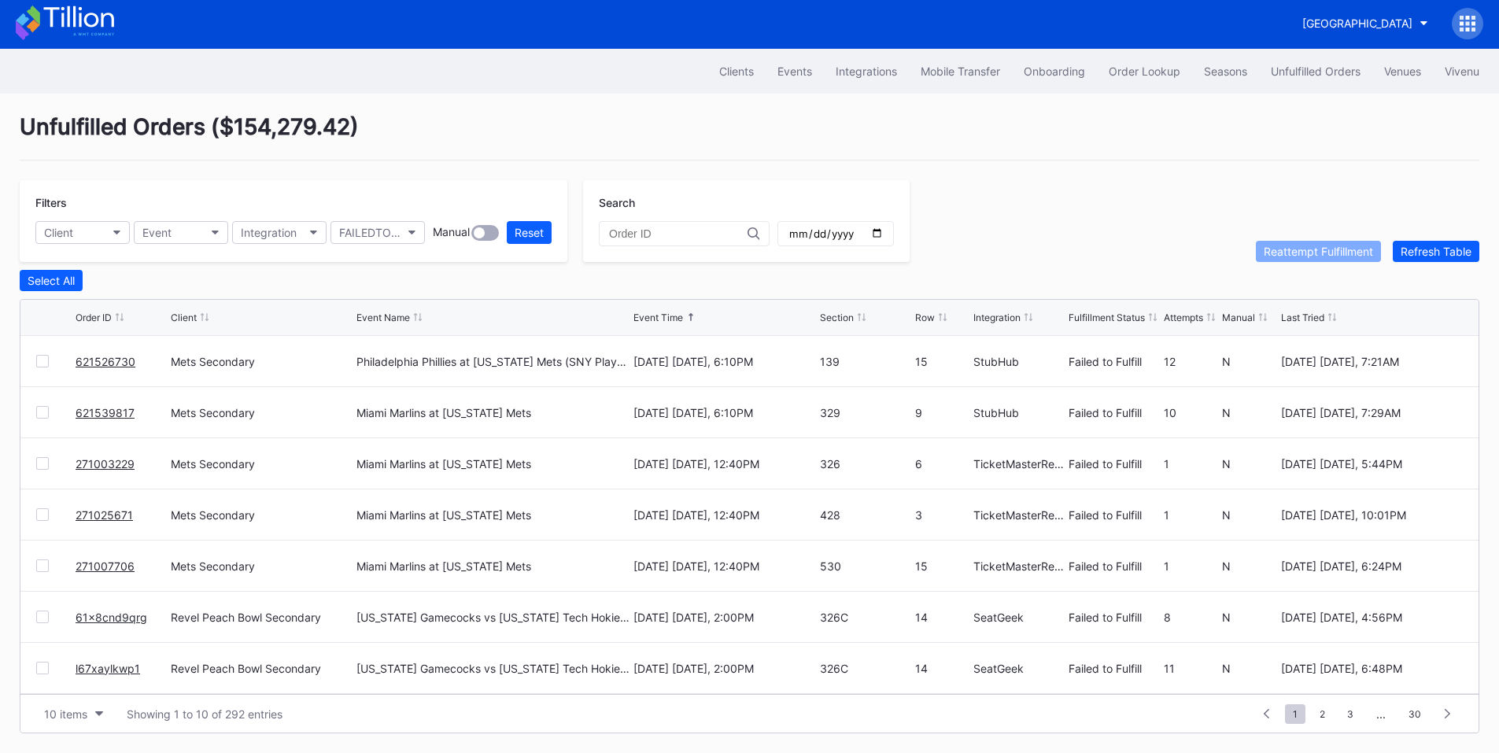
drag, startPoint x: 43, startPoint y: 462, endPoint x: 41, endPoint y: 490, distance: 27.7
click at [43, 462] on div at bounding box center [42, 463] width 13 height 13
click at [46, 512] on div at bounding box center [42, 514] width 13 height 13
click at [41, 570] on div at bounding box center [42, 566] width 13 height 13
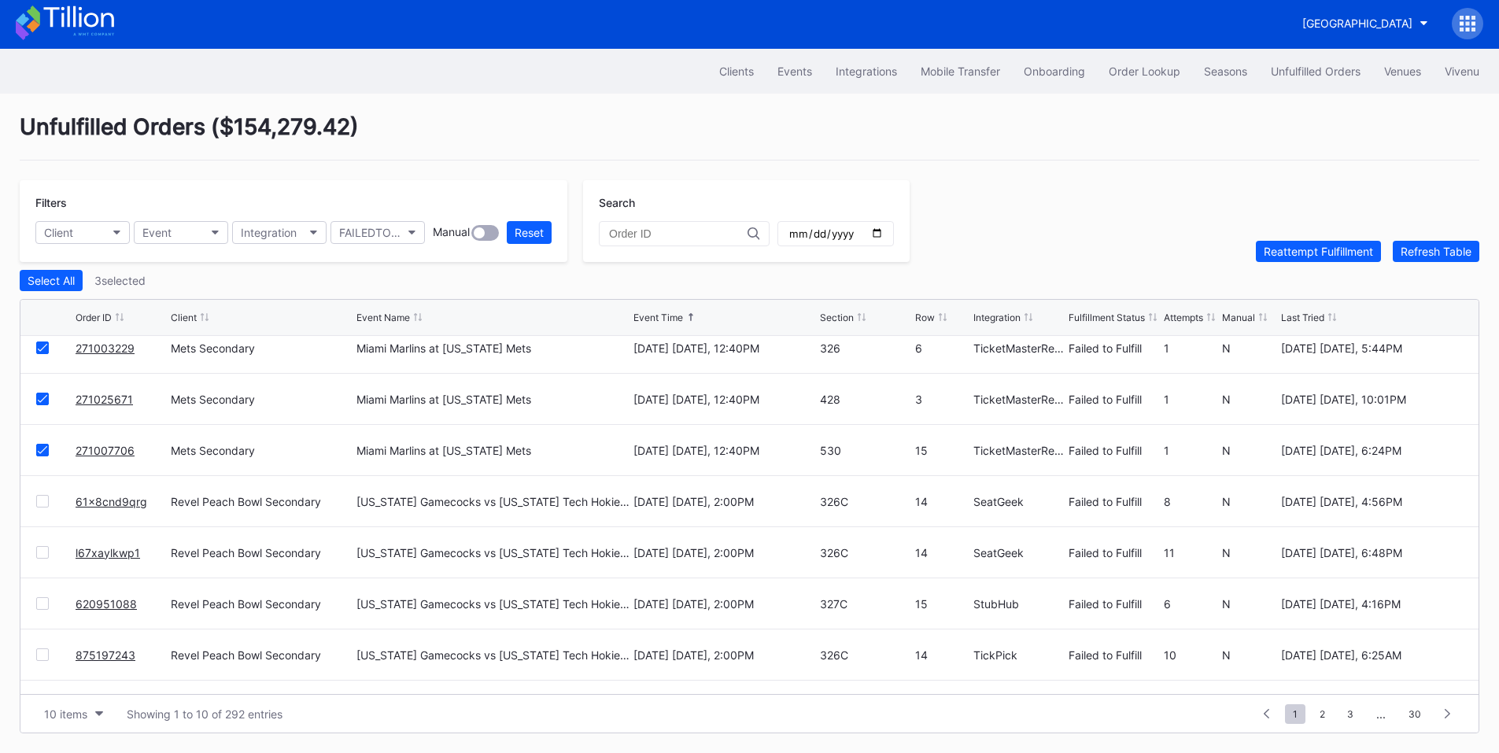
scroll to position [153, 0]
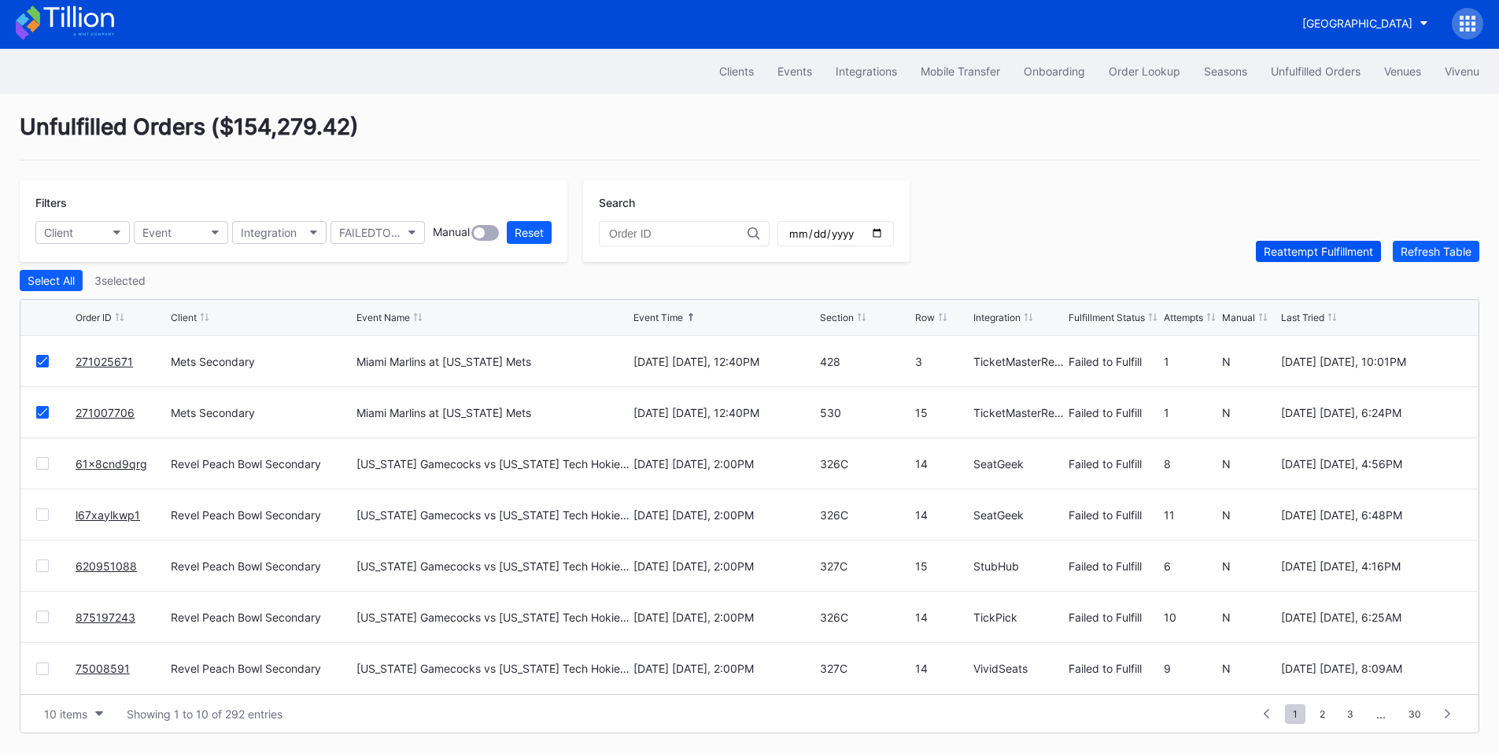
click at [1300, 250] on div "Reattempt Fulfillment" at bounding box center [1318, 251] width 109 height 13
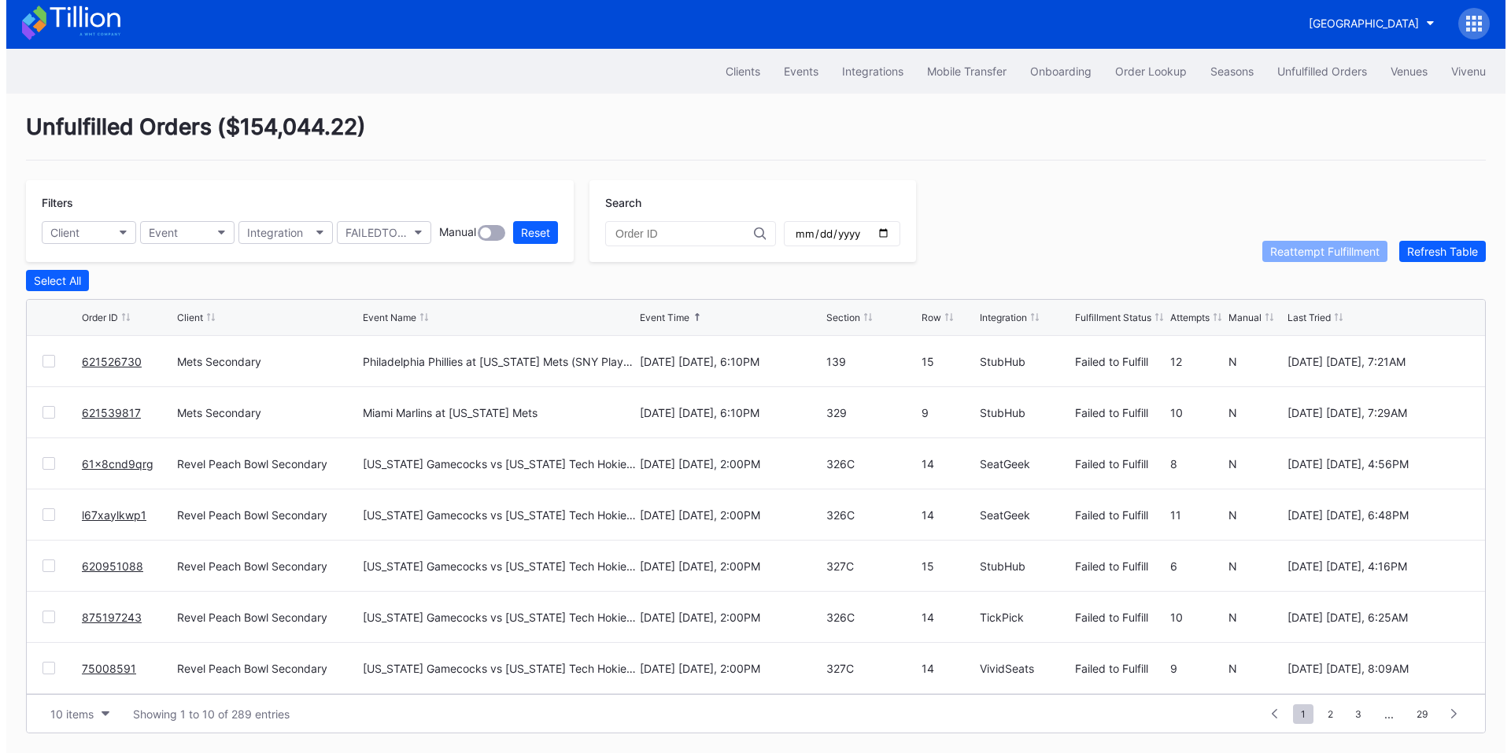
scroll to position [0, 0]
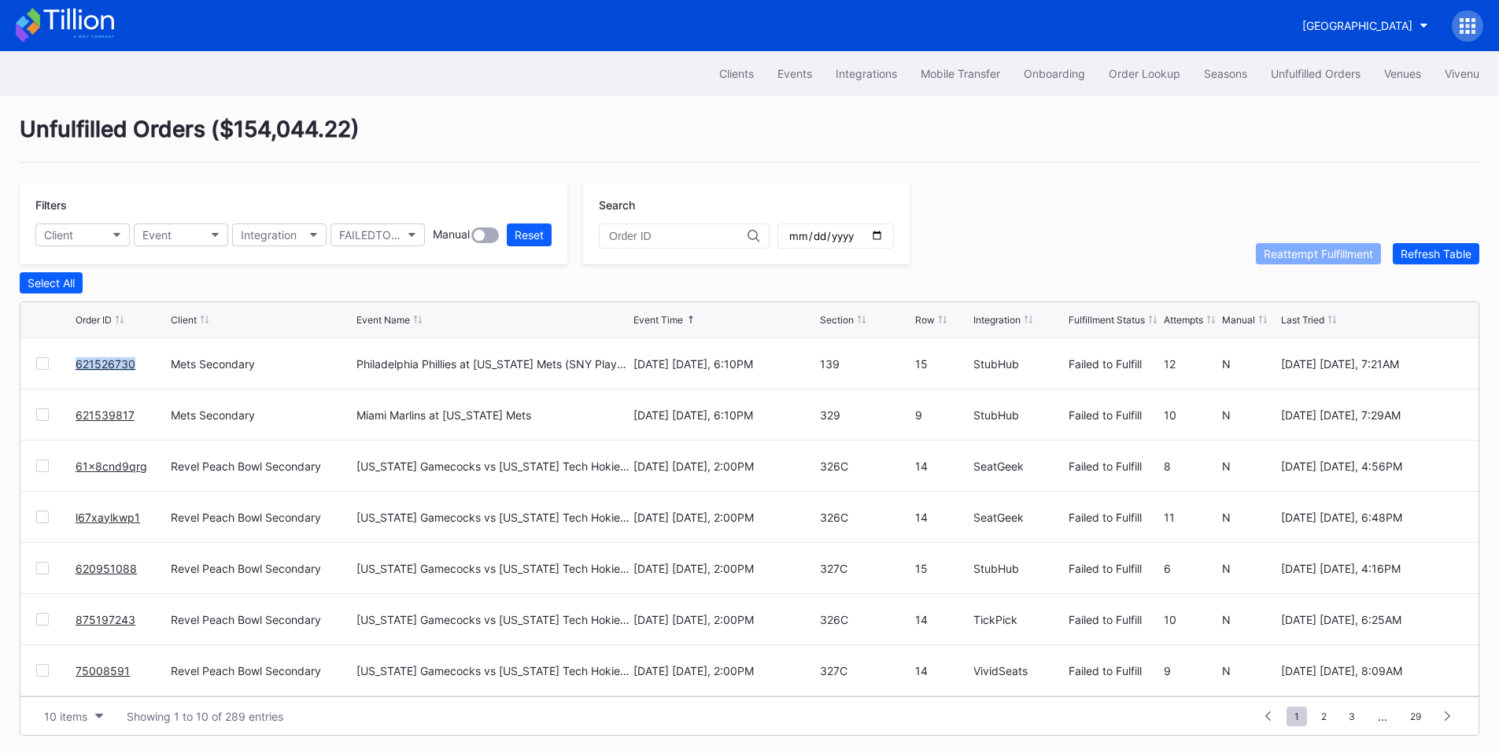
drag, startPoint x: 141, startPoint y: 372, endPoint x: 45, endPoint y: 372, distance: 96.0
click at [45, 372] on div "621526730 Mets Secondary Philadelphia Phillies at New York Mets (SNY Players Pi…" at bounding box center [749, 363] width 1459 height 51
copy div "621526730"
click at [1133, 75] on div "Order Lookup" at bounding box center [1145, 73] width 72 height 13
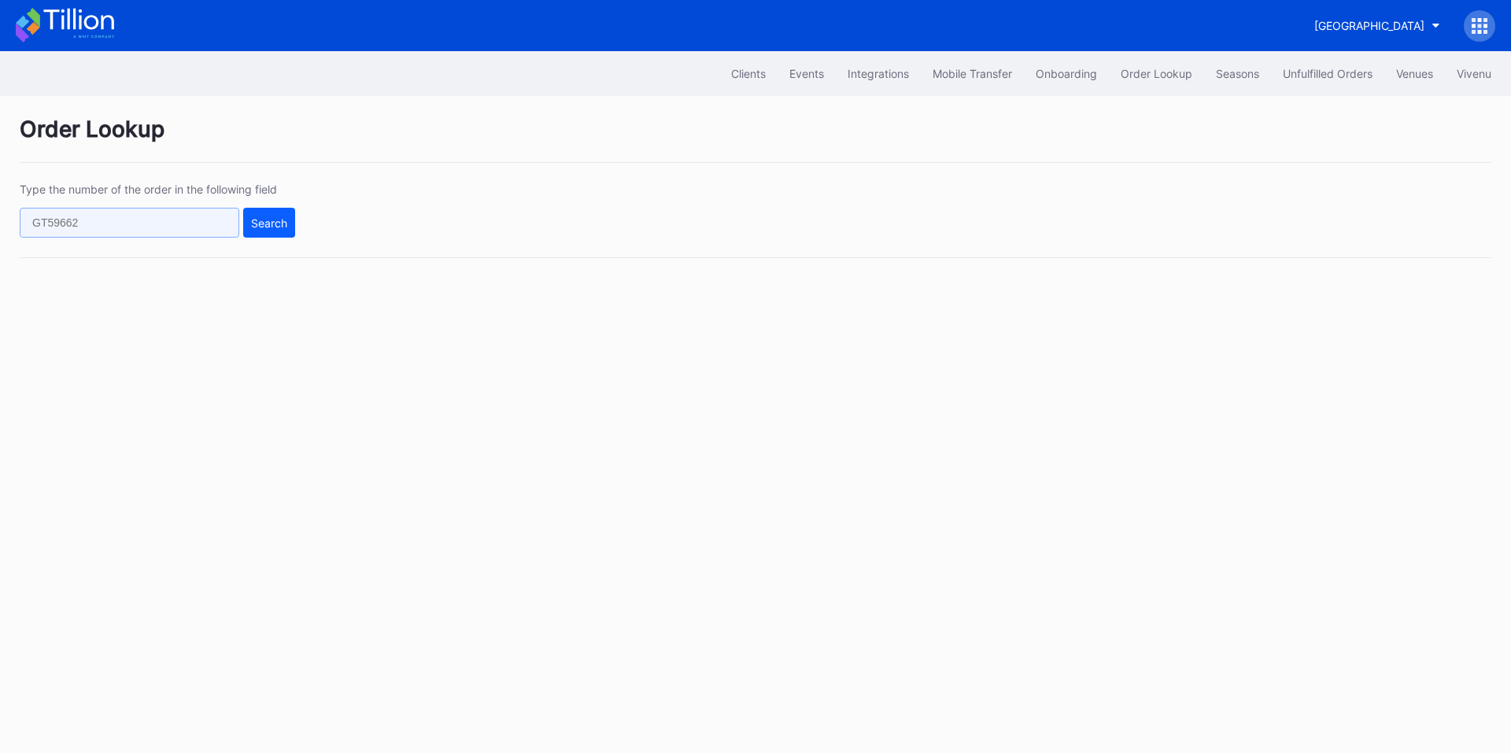
click at [157, 225] on input "text" at bounding box center [130, 223] width 220 height 30
paste input "621345774"
click at [277, 227] on div "Search" at bounding box center [269, 222] width 36 height 13
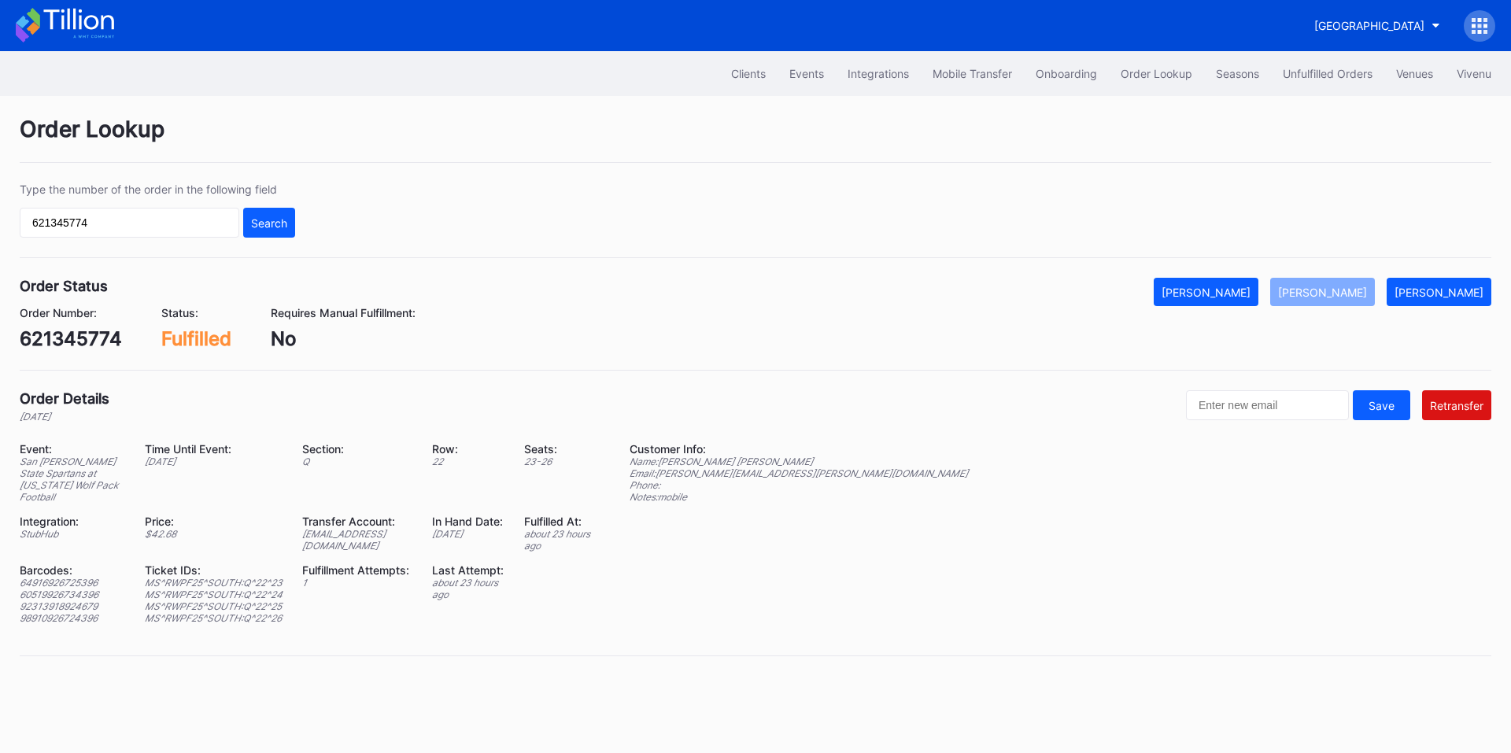
click at [361, 534] on div "ed-175642@eventdynamic.com" at bounding box center [357, 540] width 110 height 24
copy div "ed-175642@eventdynamic.com"
click at [844, 223] on div "Type the number of the order in the following field 621345774 Search" at bounding box center [756, 221] width 1472 height 76
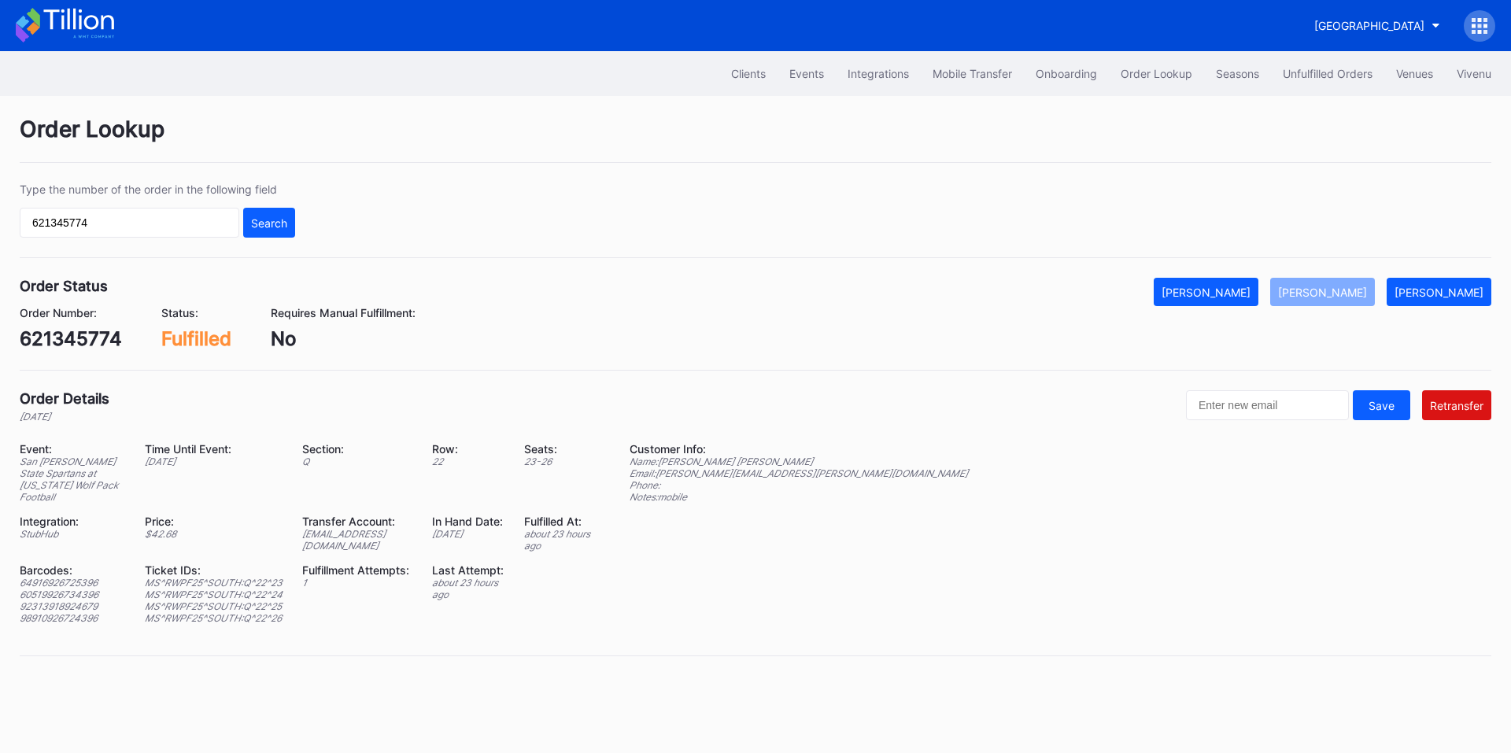
click at [77, 336] on div "621345774" at bounding box center [71, 338] width 102 height 23
copy div "621345774"
click at [1449, 294] on div "[PERSON_NAME]" at bounding box center [1439, 292] width 89 height 13
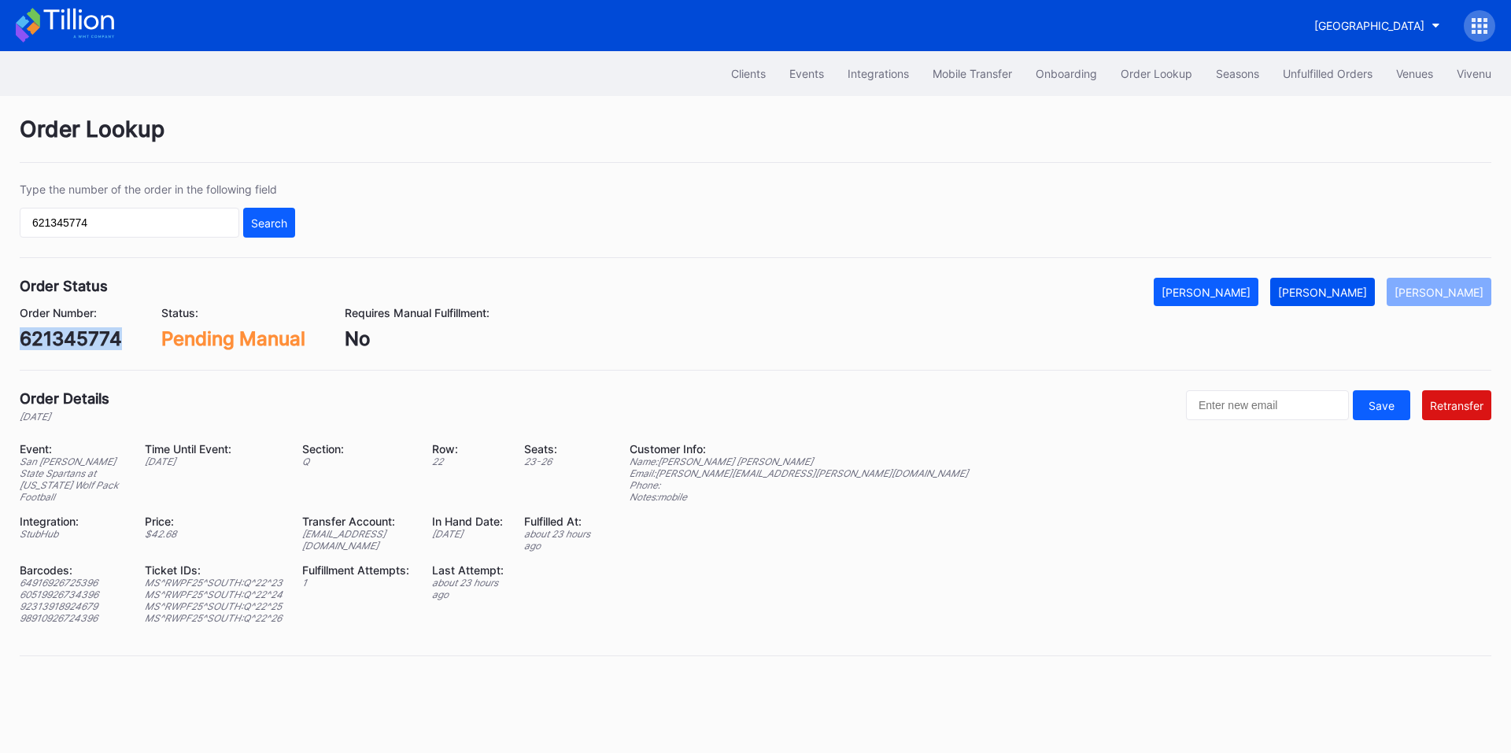
click at [1355, 292] on div "[PERSON_NAME]" at bounding box center [1322, 292] width 89 height 13
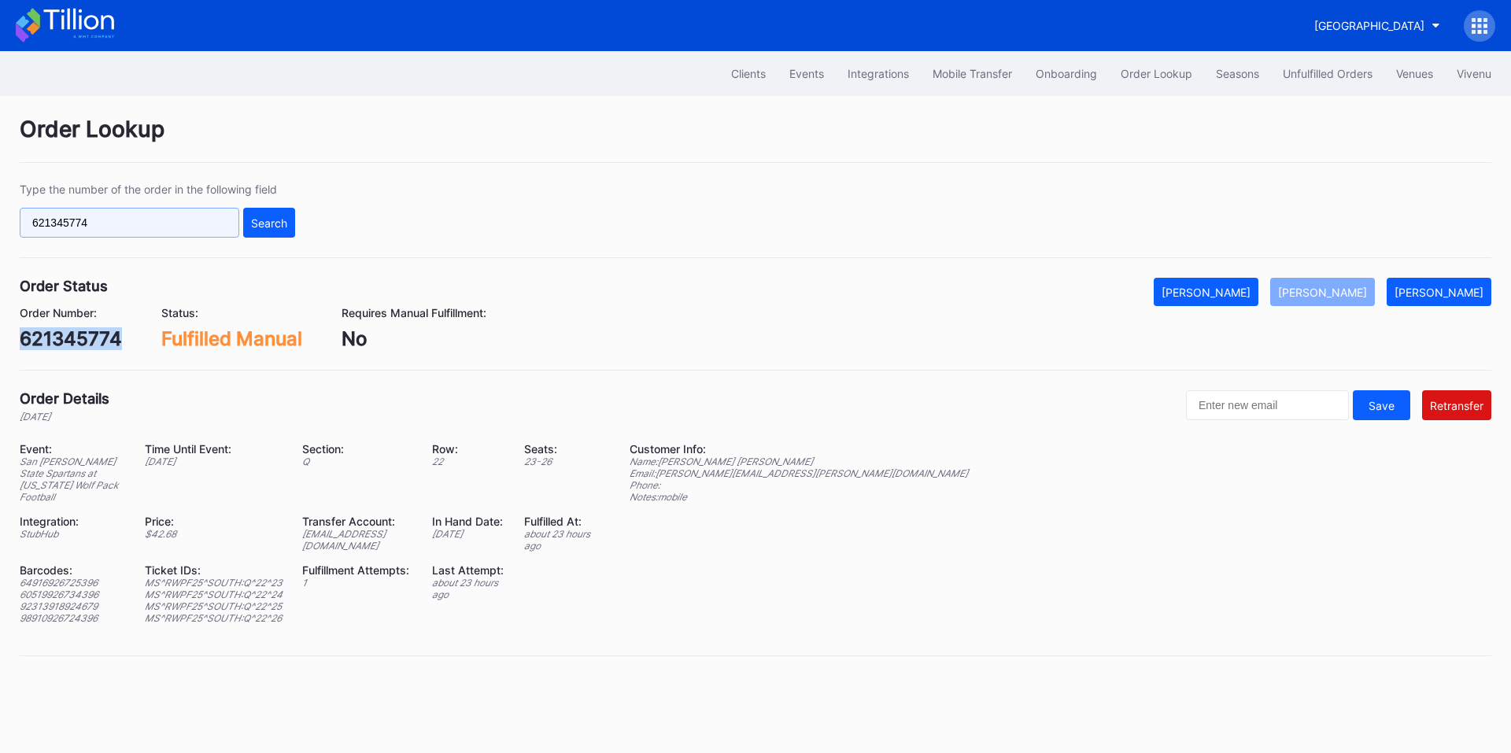
click at [235, 232] on input "621345774" at bounding box center [130, 223] width 220 height 30
click at [205, 230] on input "621345774" at bounding box center [130, 223] width 220 height 30
paste input "15895992"
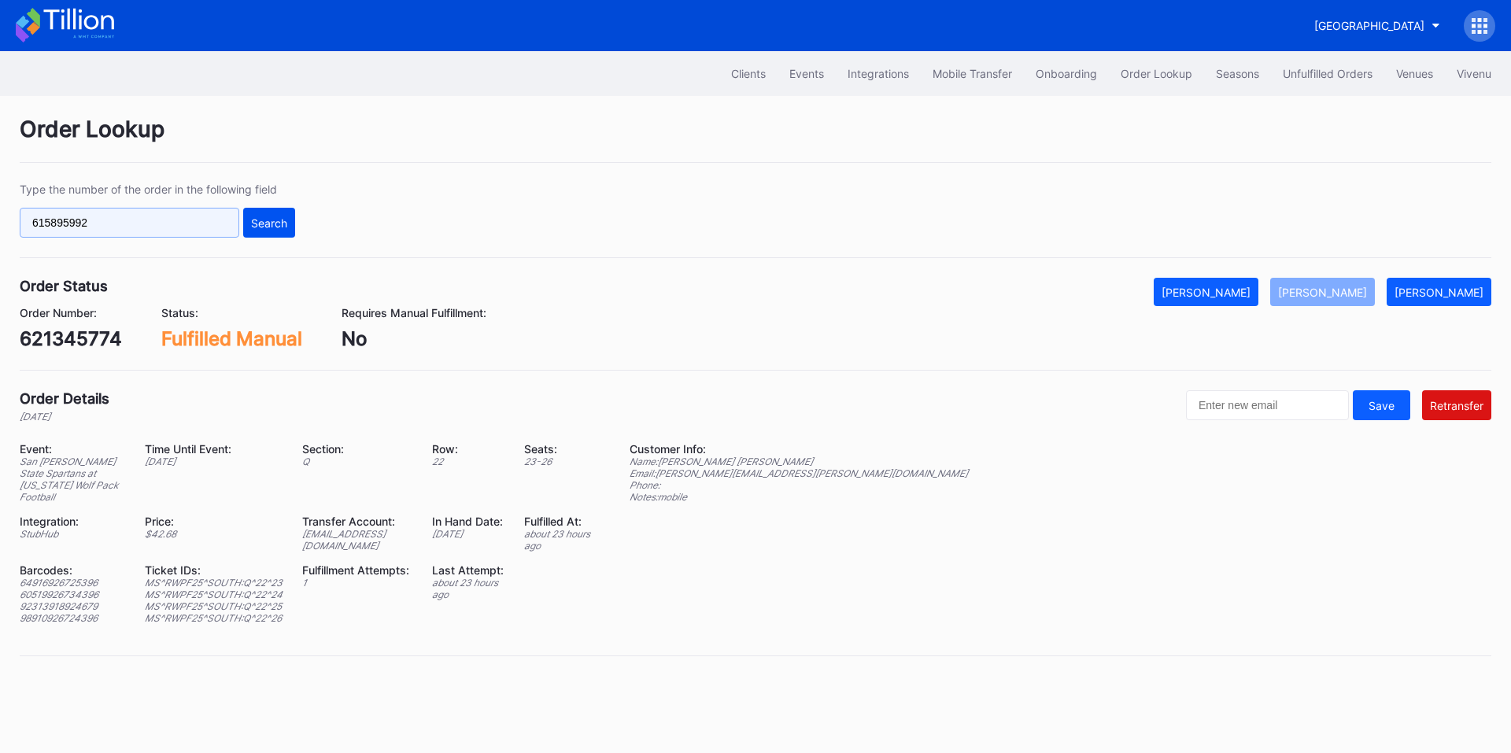
type input "615895992"
click at [272, 227] on div "Search" at bounding box center [269, 222] width 36 height 13
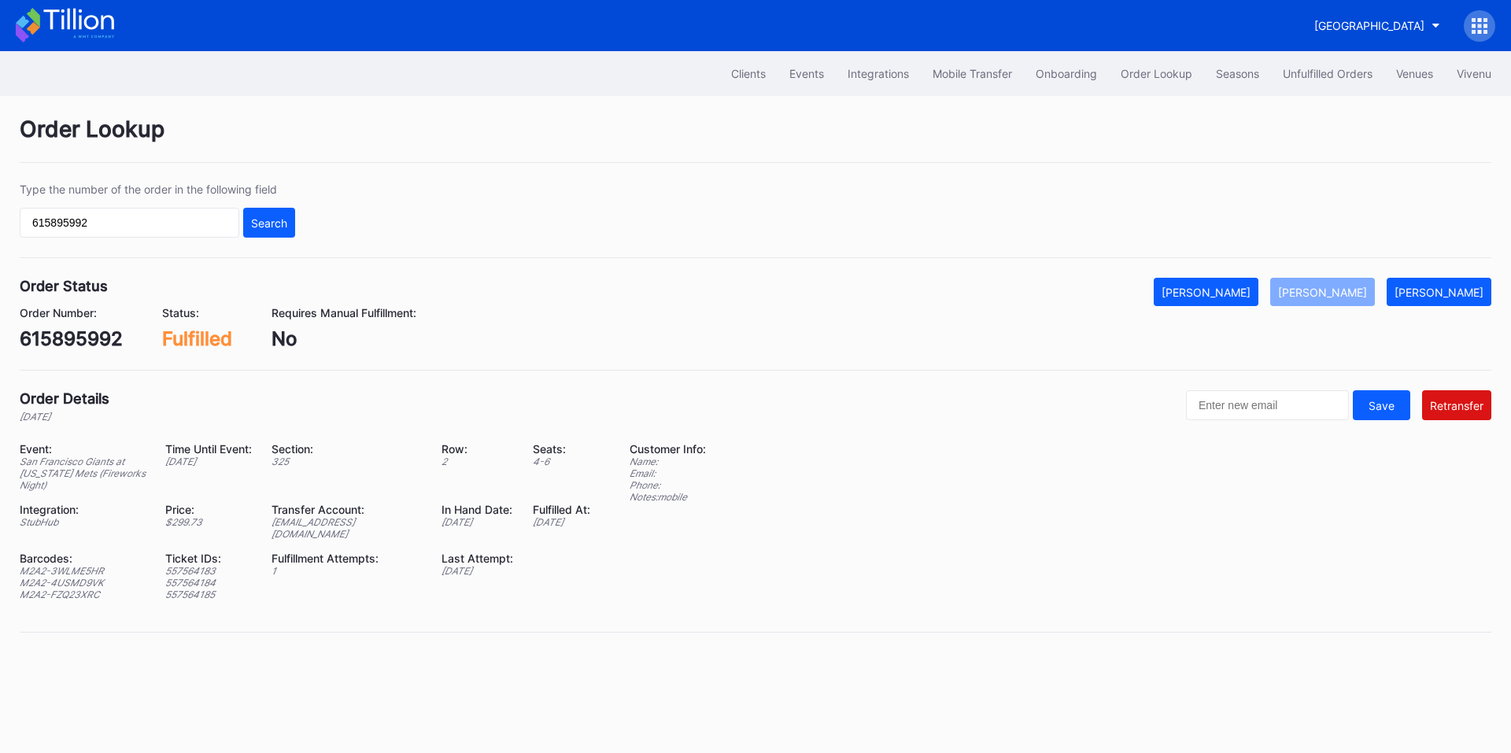
click at [346, 517] on div "ed-8159962@eventdynamic.com" at bounding box center [347, 528] width 150 height 24
copy div "ed-8159962@eventdynamic.com"
click at [60, 220] on input "615895992" at bounding box center [130, 223] width 220 height 30
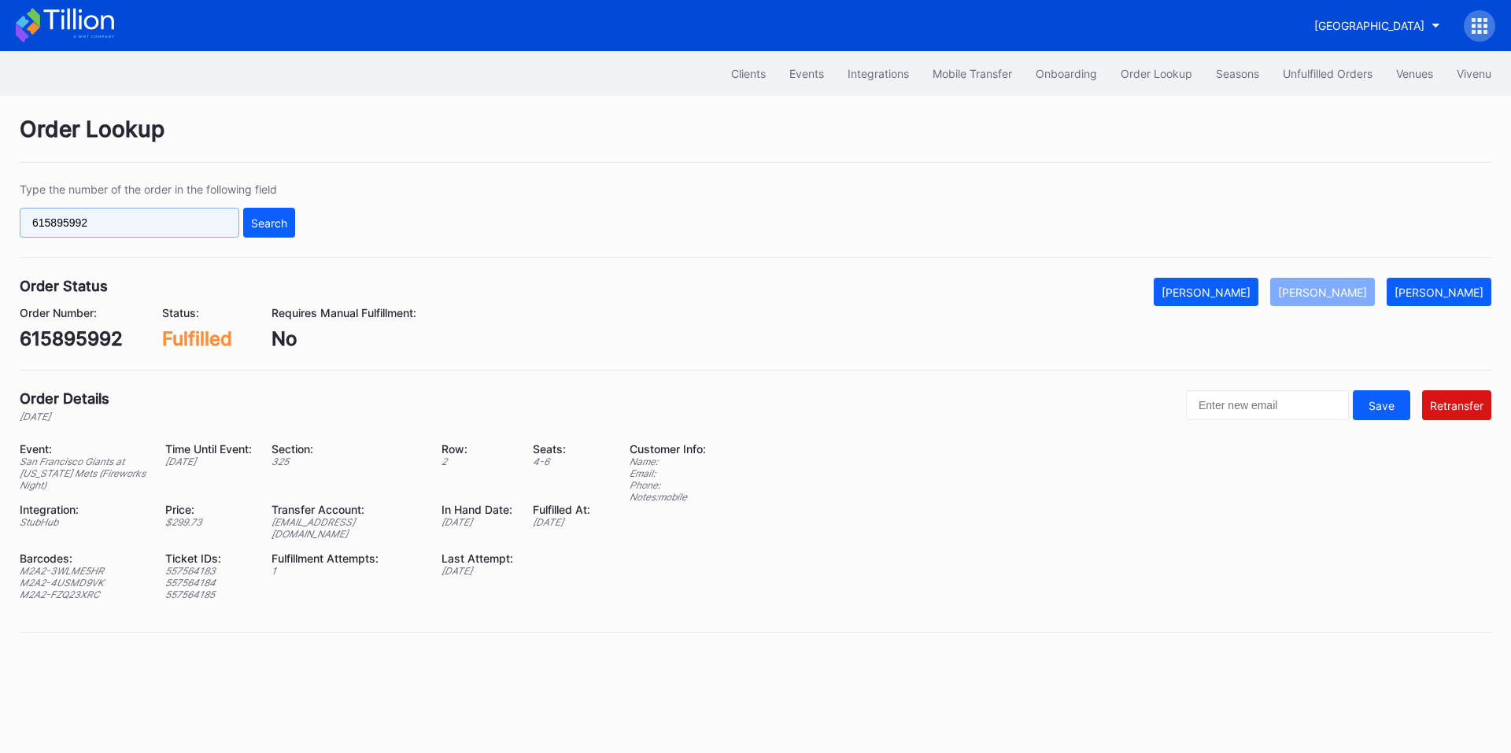
click at [60, 220] on input "615895992" at bounding box center [130, 223] width 220 height 30
paste input "21555901"
click at [280, 216] on div "Search" at bounding box center [269, 222] width 36 height 13
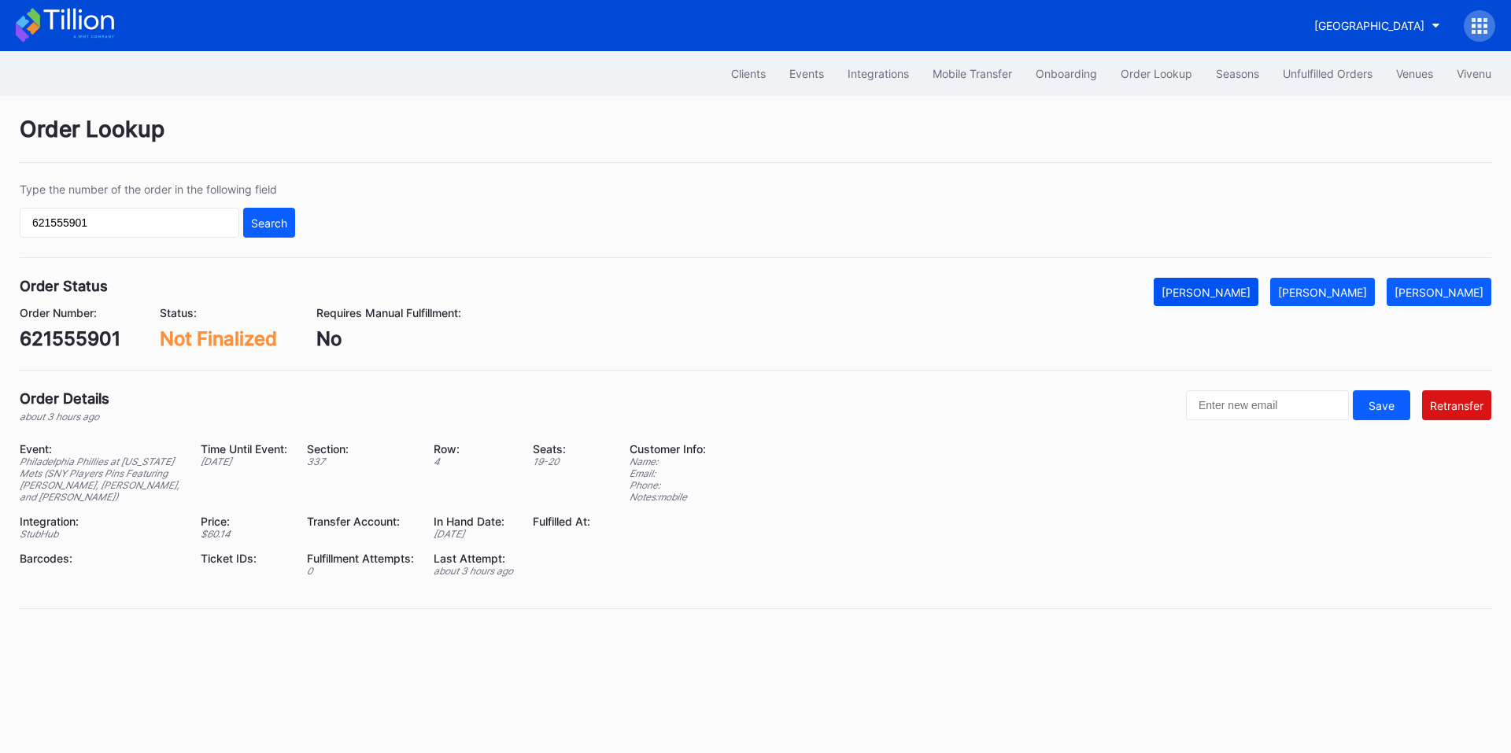
click at [1251, 298] on div "[PERSON_NAME]" at bounding box center [1206, 292] width 89 height 13
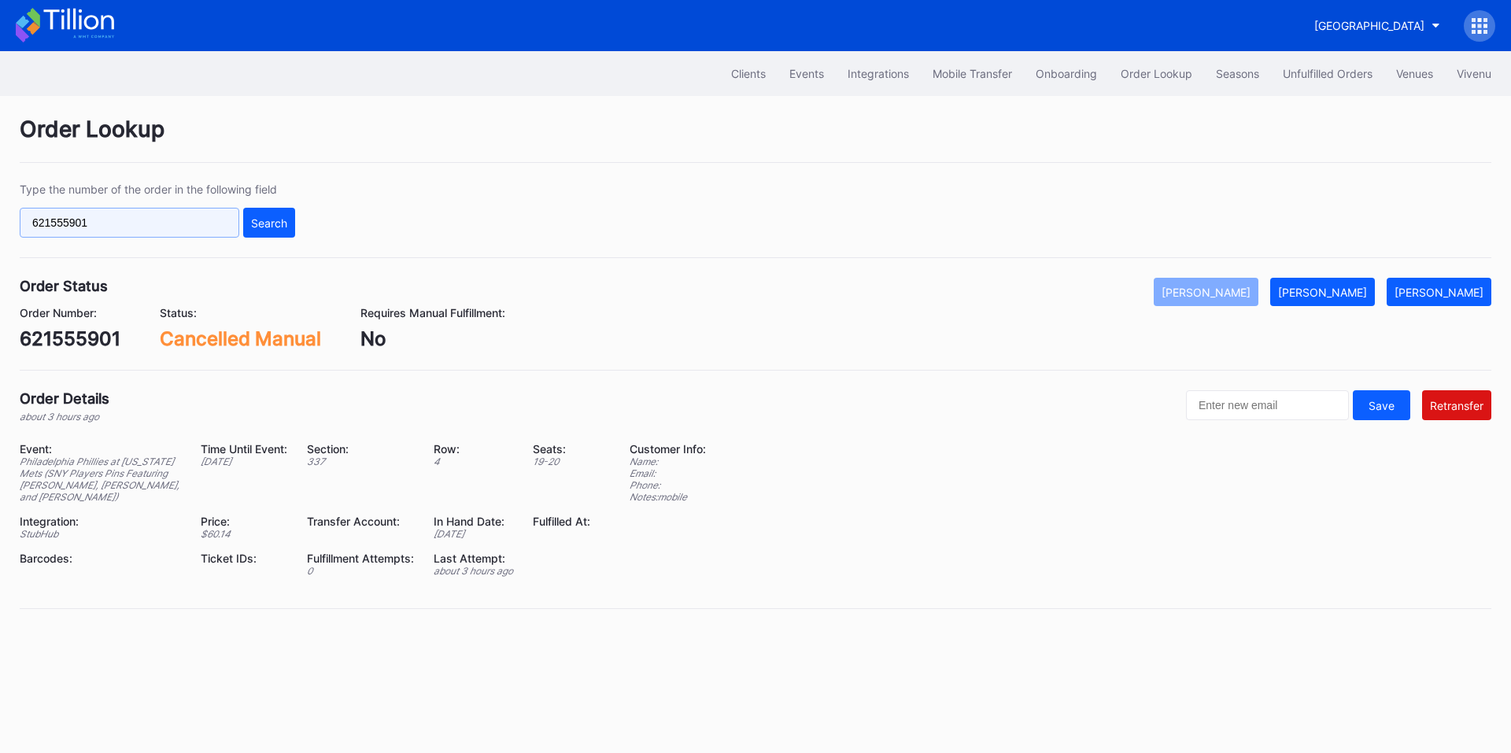
click at [161, 226] on input "621555901" at bounding box center [130, 223] width 220 height 30
paste input "306791135"
type input "306791135"
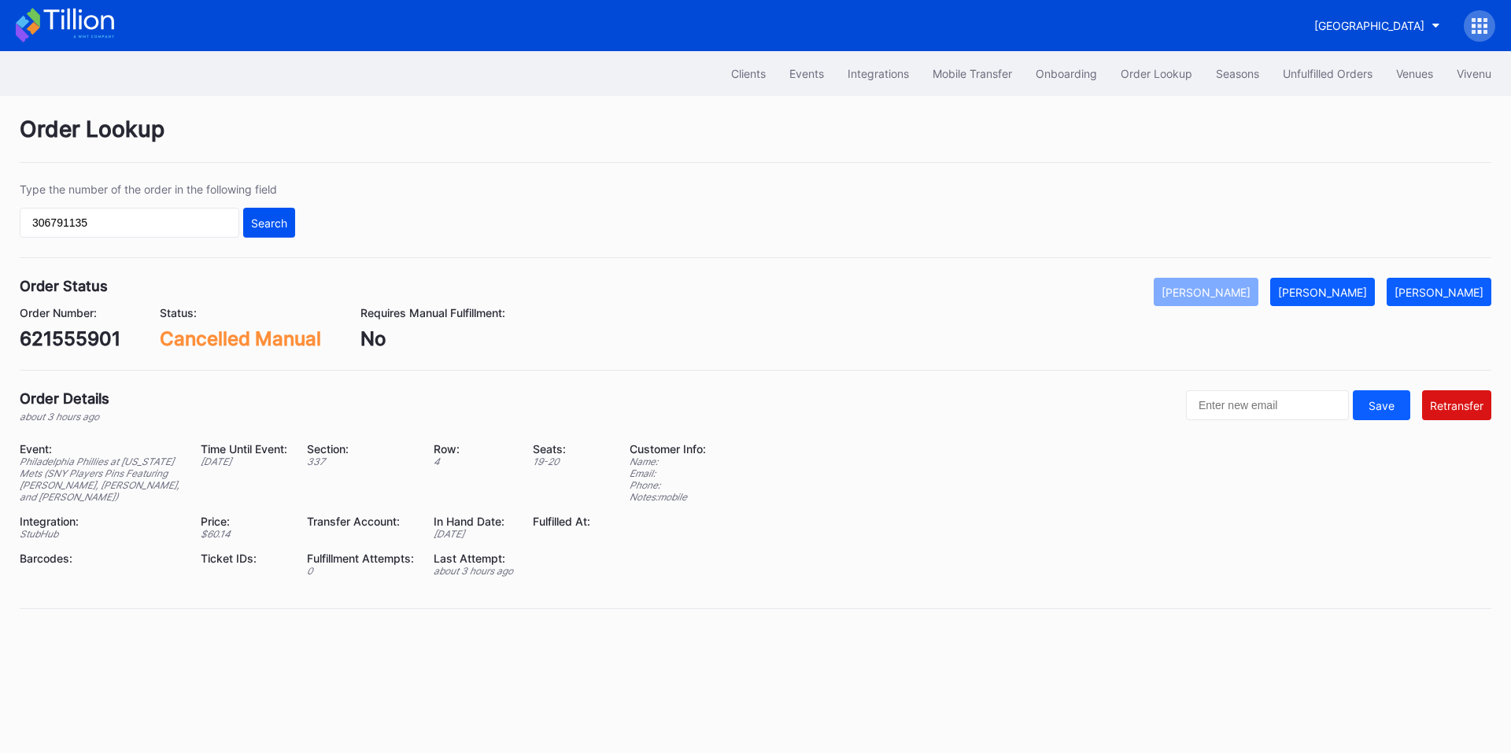
click at [262, 220] on div "Search" at bounding box center [269, 222] width 36 height 13
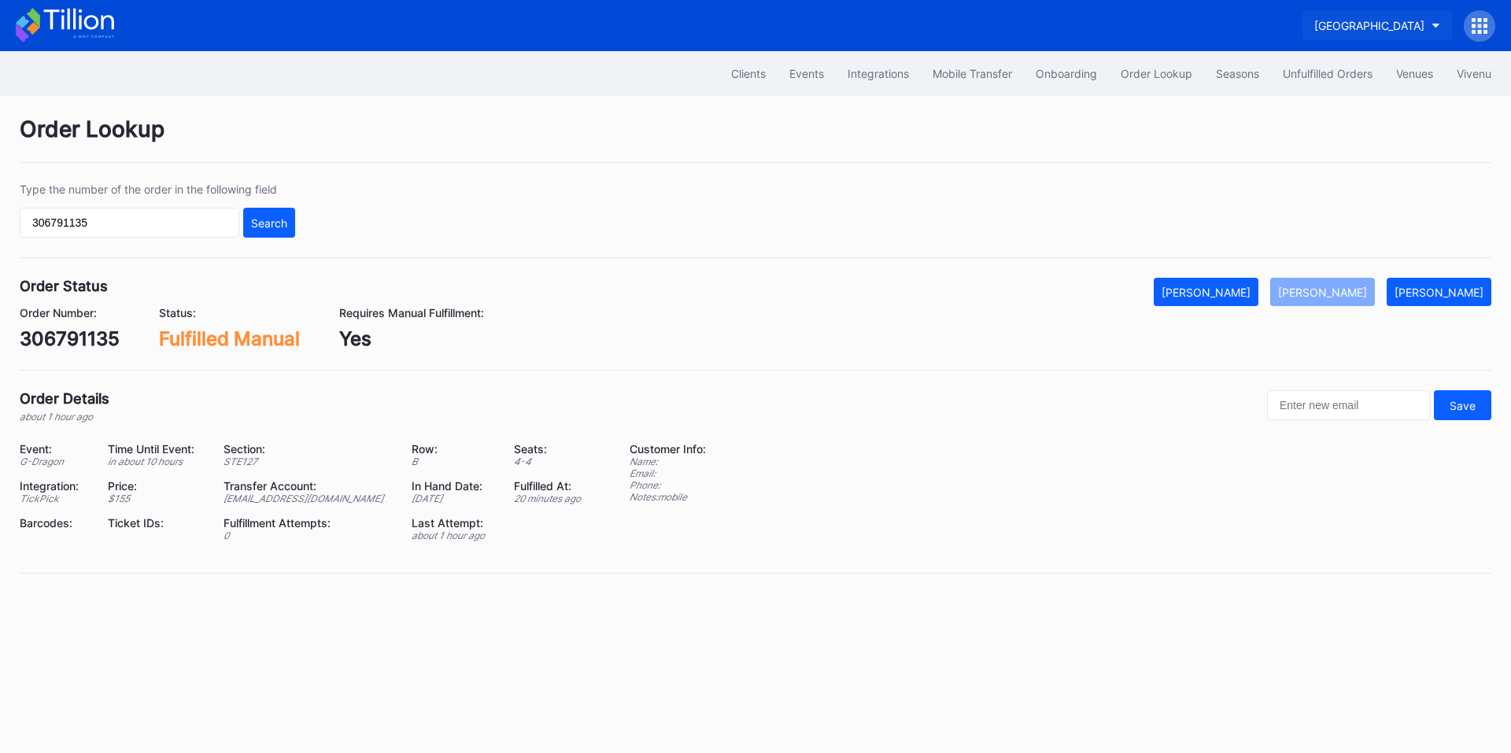
click at [1329, 22] on div "[GEOGRAPHIC_DATA]" at bounding box center [1369, 25] width 110 height 13
type input "yankee"
click at [1321, 92] on div "Cohens Yankees Tickets" at bounding box center [1352, 98] width 176 height 13
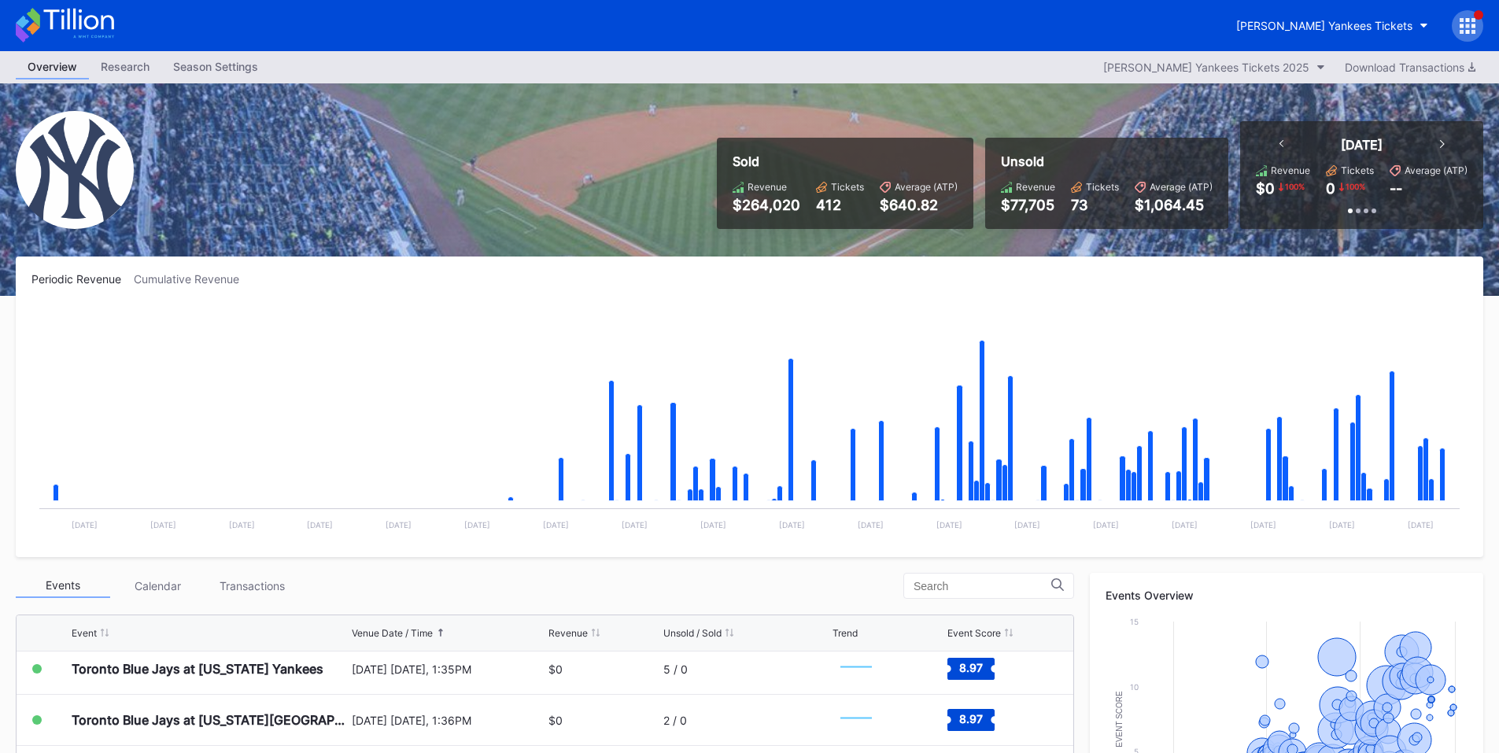
click at [1461, 25] on icon at bounding box center [1462, 26] width 4 height 4
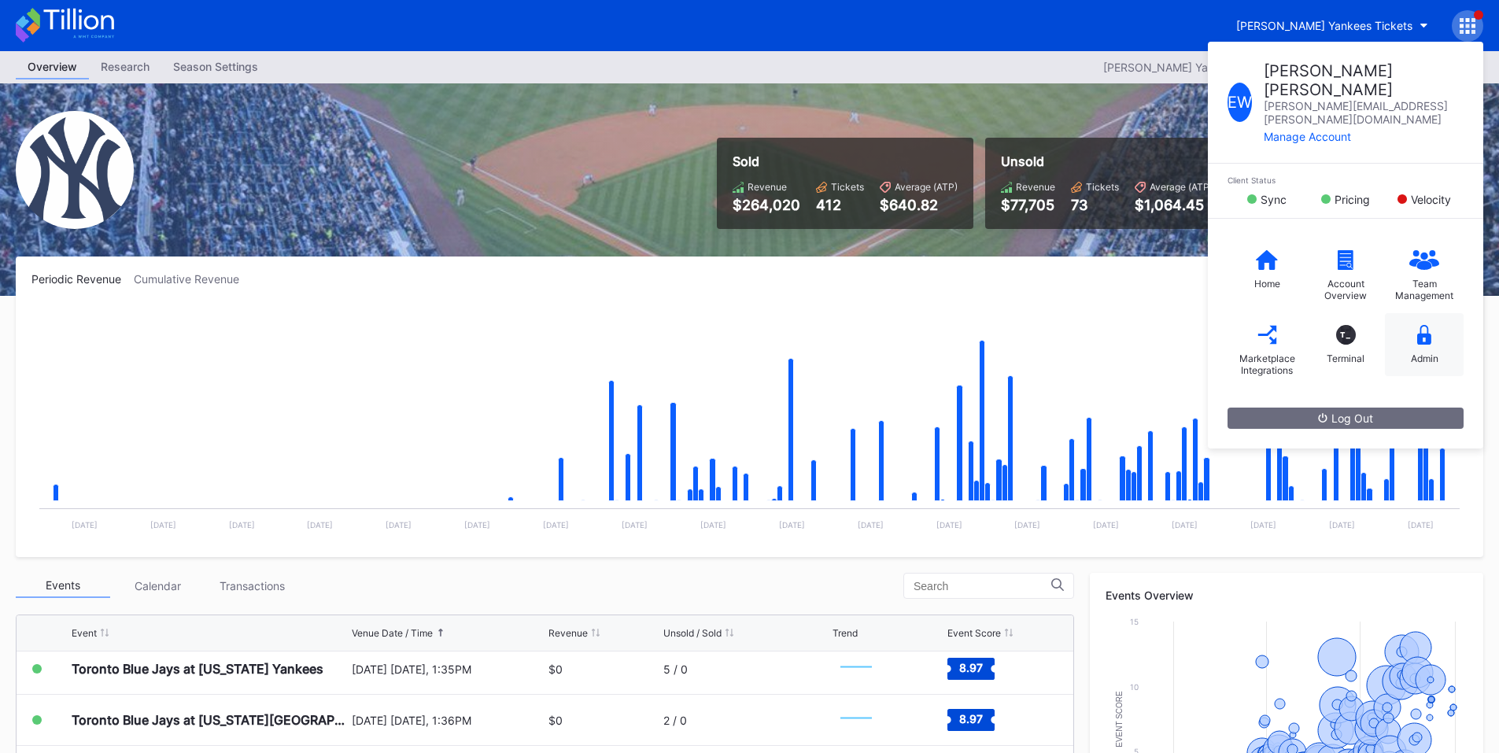
click at [1411, 313] on div "Admin" at bounding box center [1424, 344] width 79 height 63
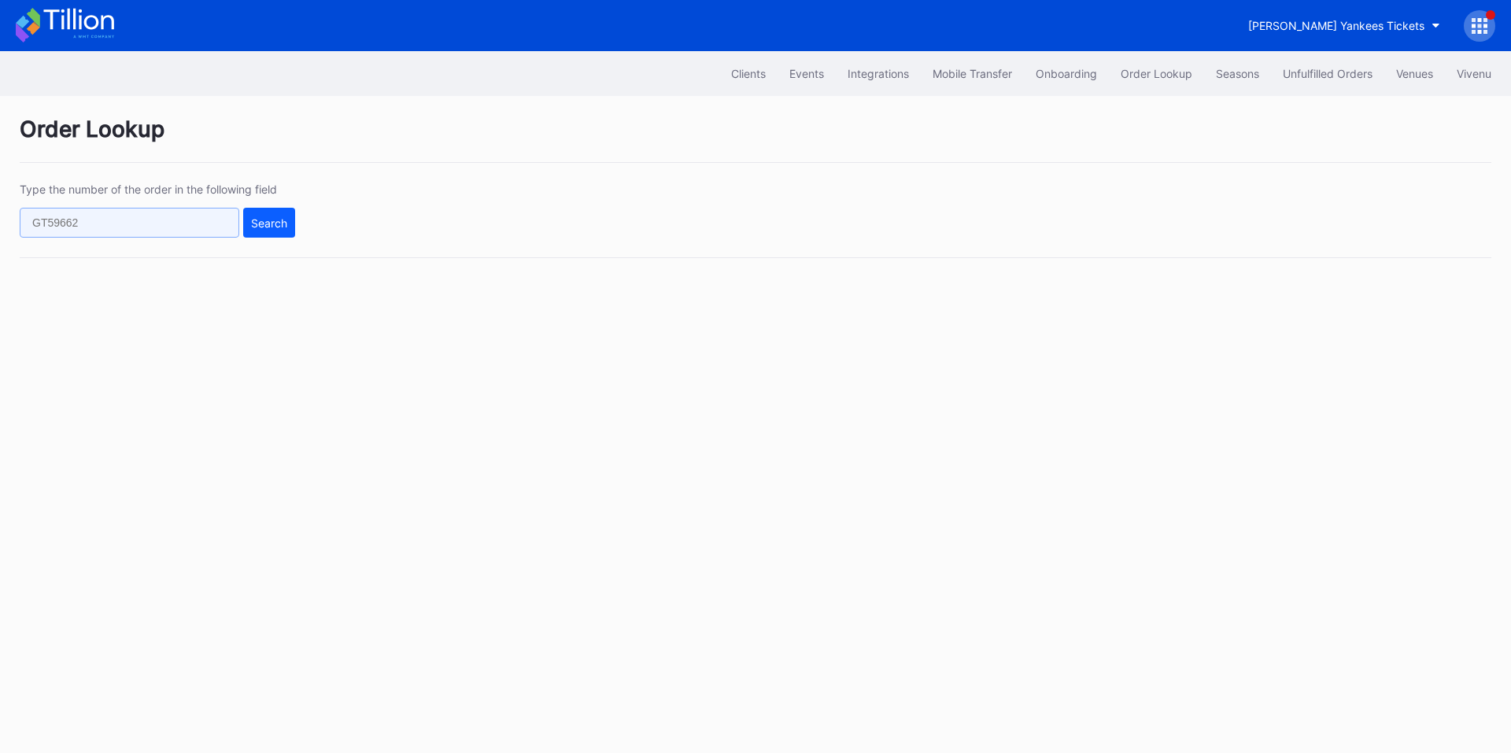
click at [153, 214] on input "text" at bounding box center [130, 223] width 220 height 30
paste input "306791135"
click at [286, 232] on button "Search" at bounding box center [269, 223] width 52 height 30
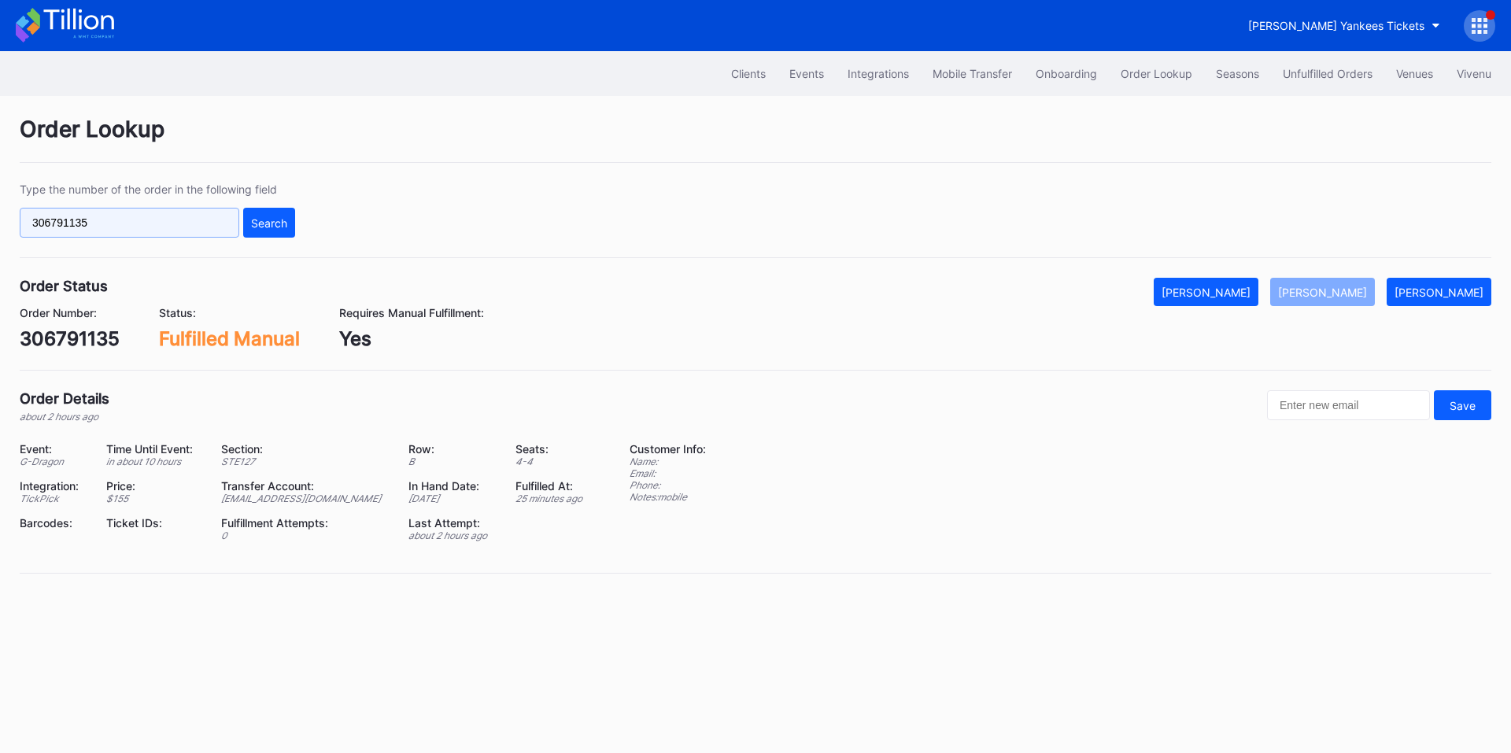
click at [157, 219] on input "306791135" at bounding box center [130, 223] width 220 height 30
paste input "615895992"
type input "615895992"
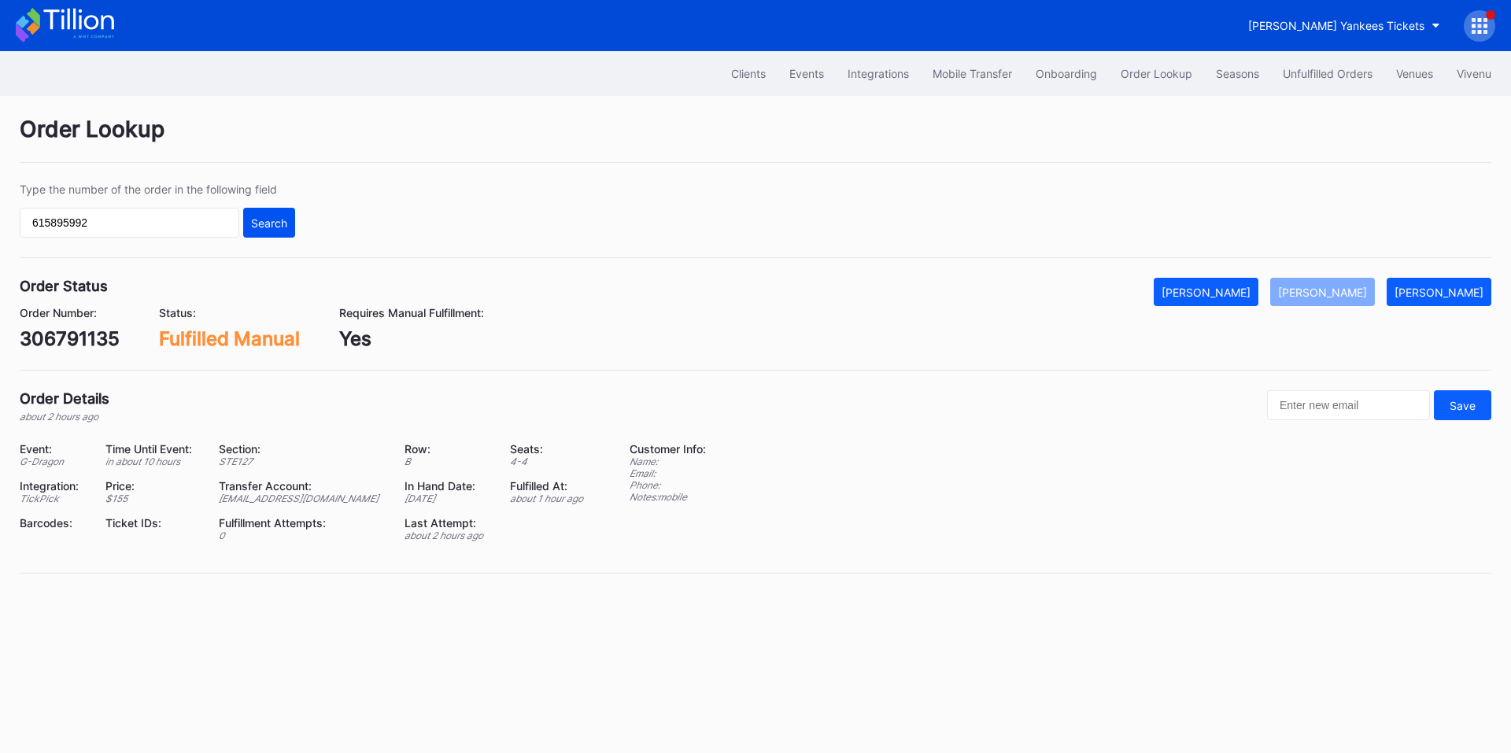
click at [279, 220] on div "Search" at bounding box center [269, 222] width 36 height 13
